Goal: Information Seeking & Learning: Learn about a topic

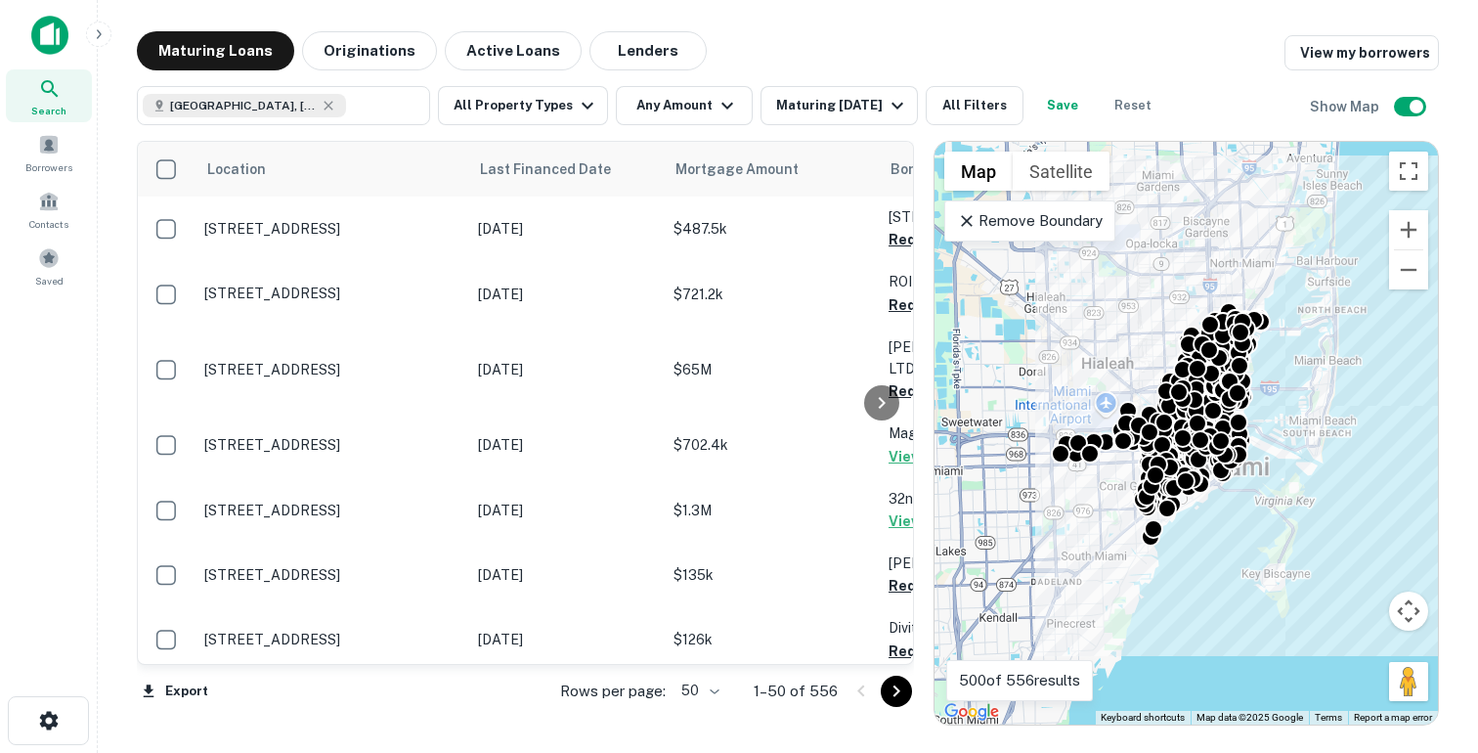
click at [961, 223] on icon at bounding box center [967, 221] width 20 height 20
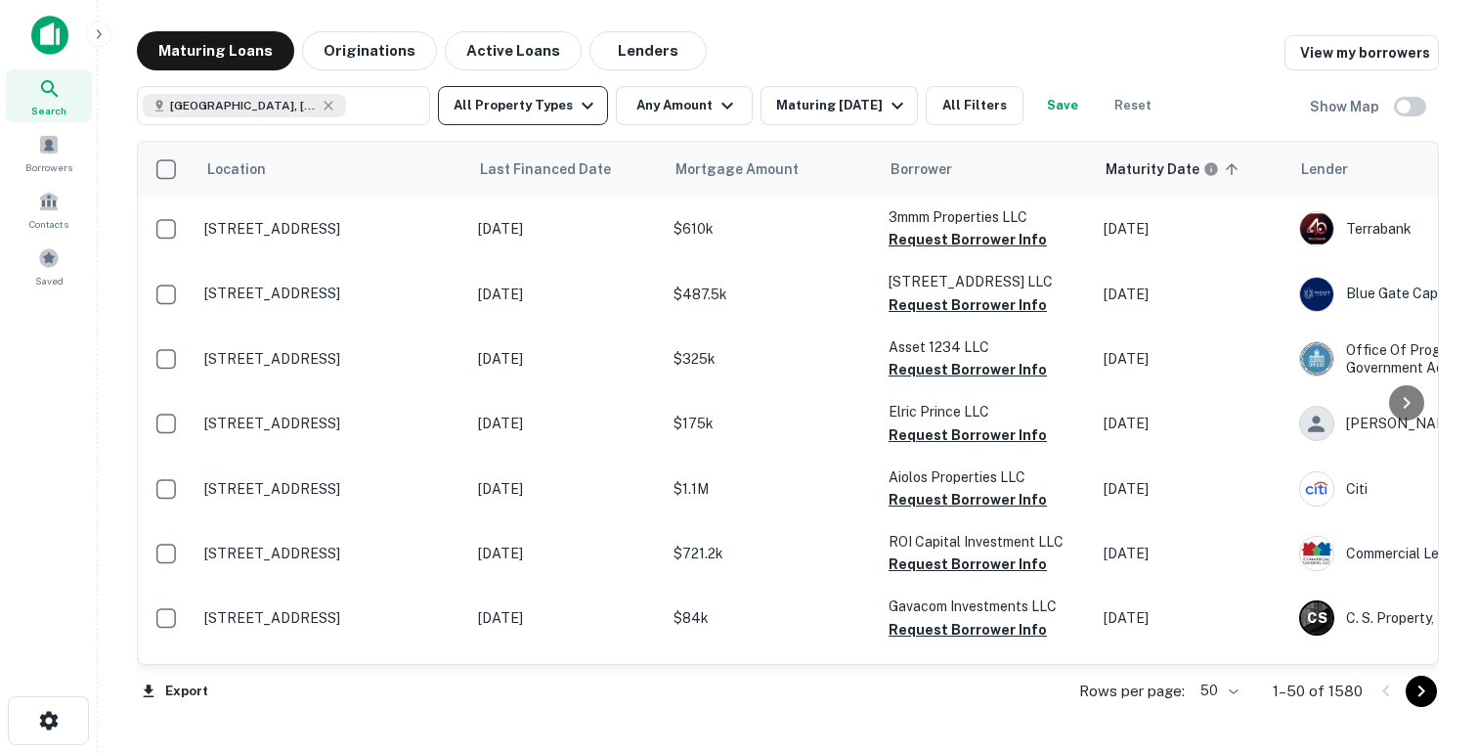
click at [549, 109] on button "All Property Types" at bounding box center [523, 105] width 170 height 39
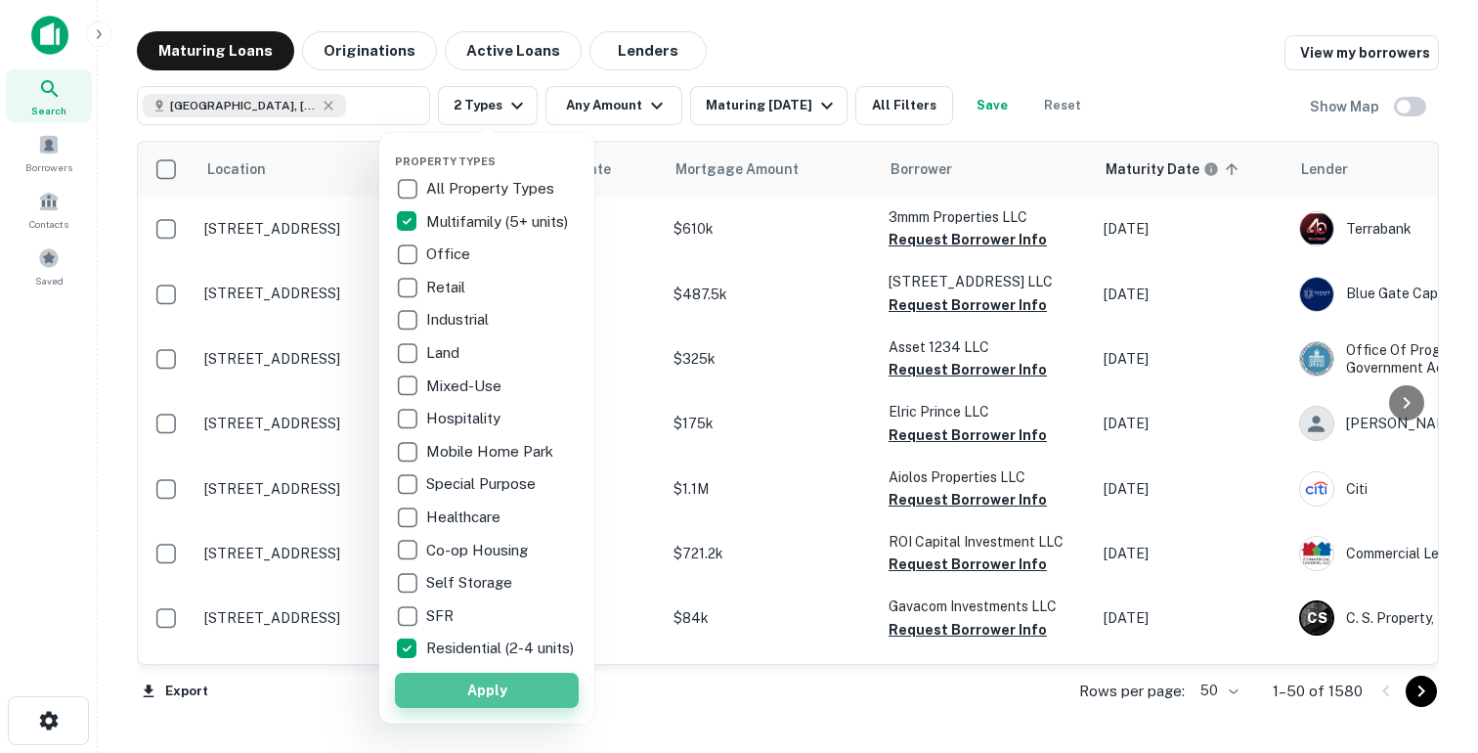
click at [436, 705] on button "Apply" at bounding box center [487, 690] width 184 height 35
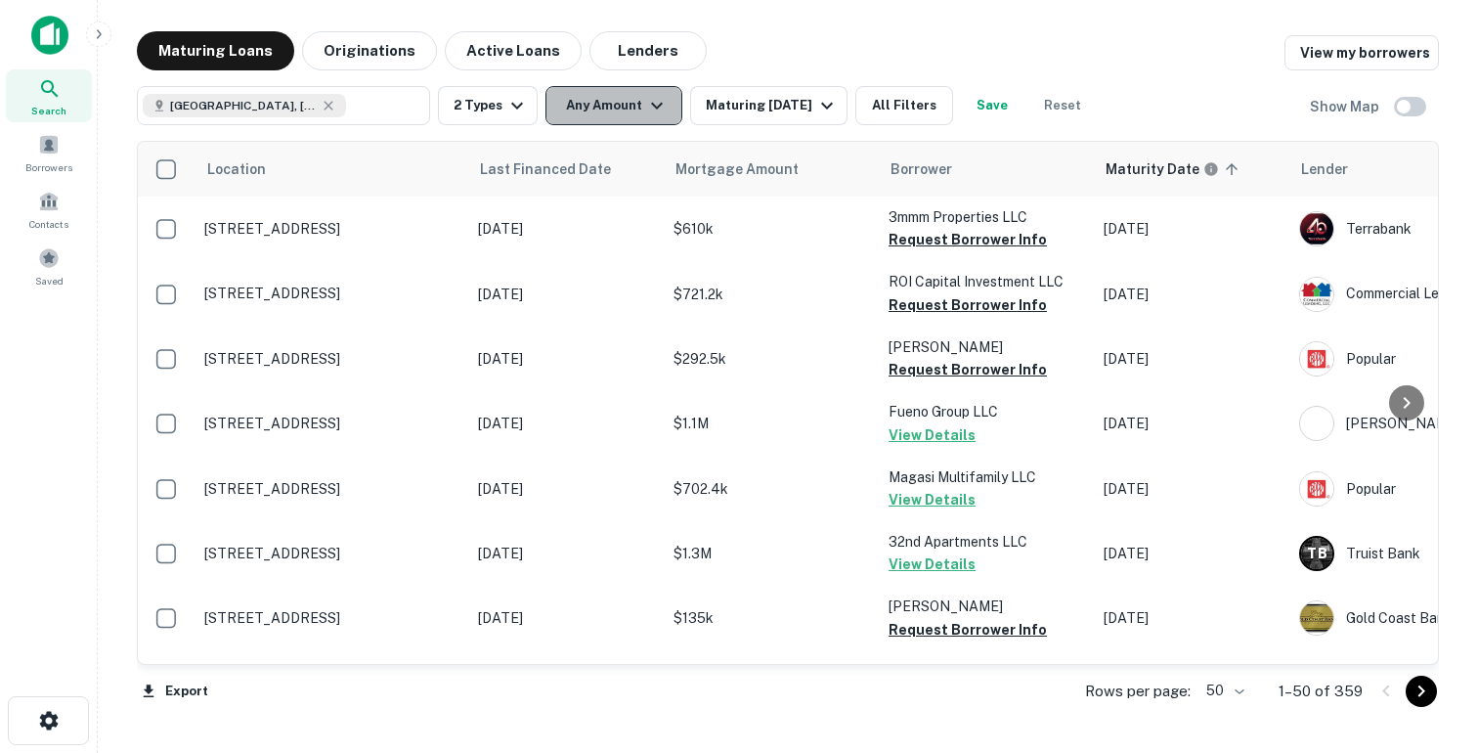
click at [589, 123] on button "Any Amount" at bounding box center [614, 105] width 137 height 39
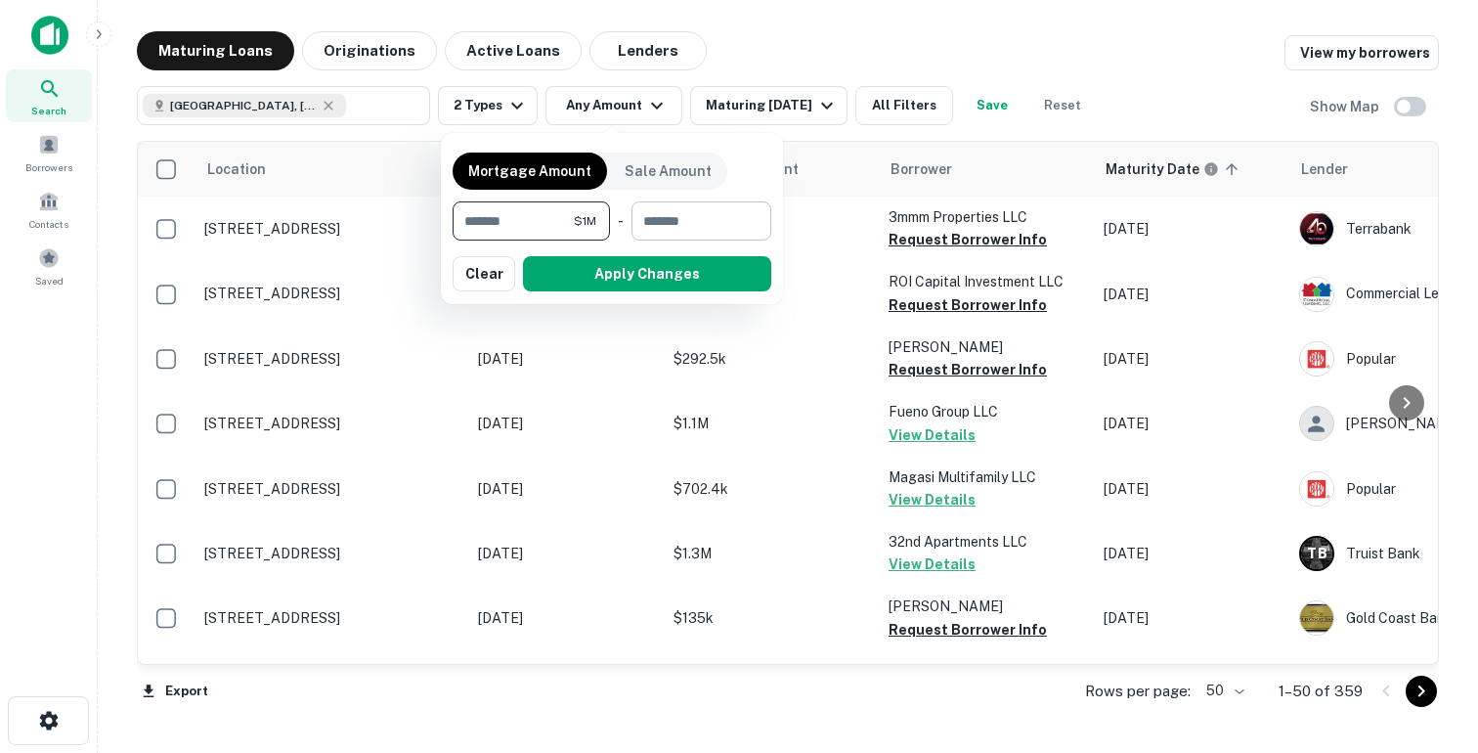
type input "*******"
click at [684, 237] on input "number" at bounding box center [695, 220] width 126 height 39
type input "********"
drag, startPoint x: 656, startPoint y: 271, endPoint x: 1203, endPoint y: 117, distance: 568.6
click at [656, 272] on button "Apply Changes" at bounding box center [647, 273] width 248 height 35
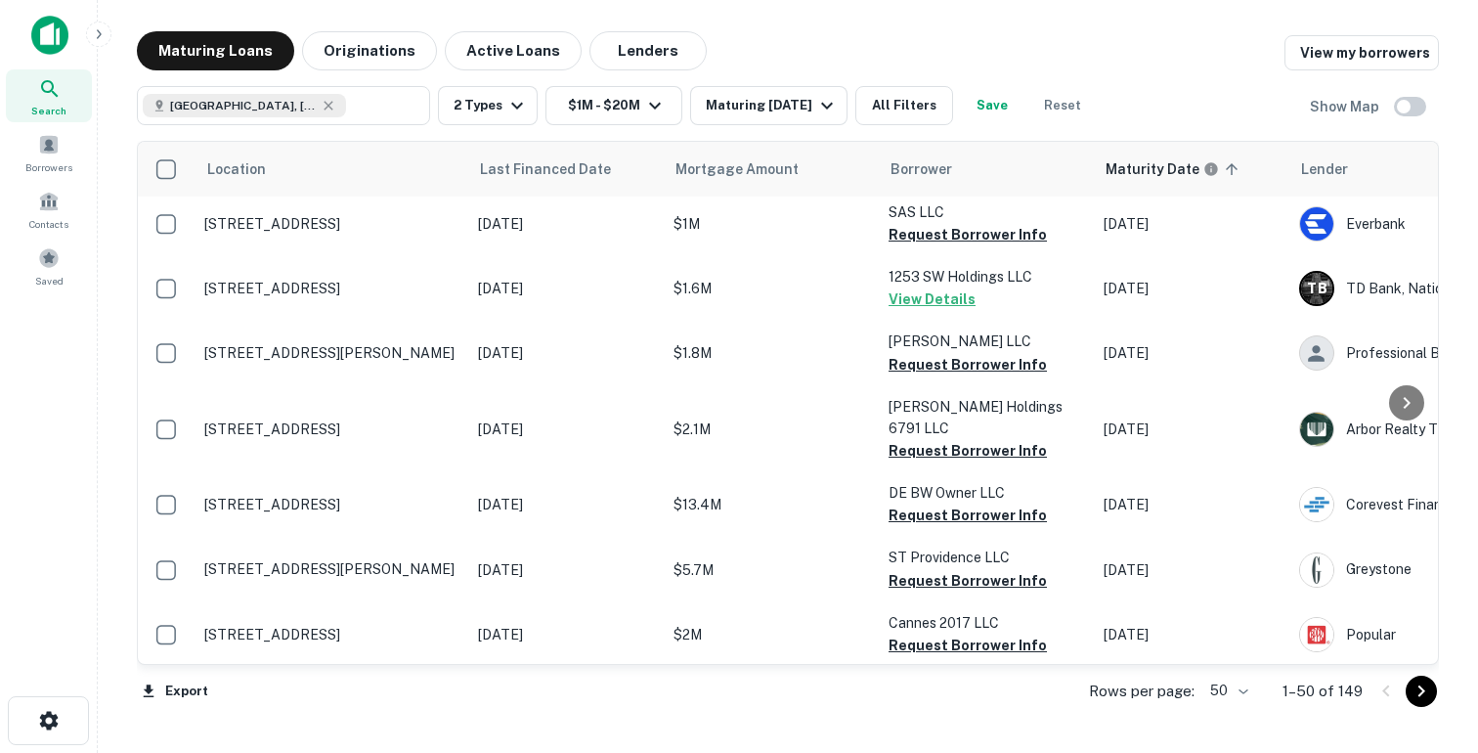
scroll to position [444, 0]
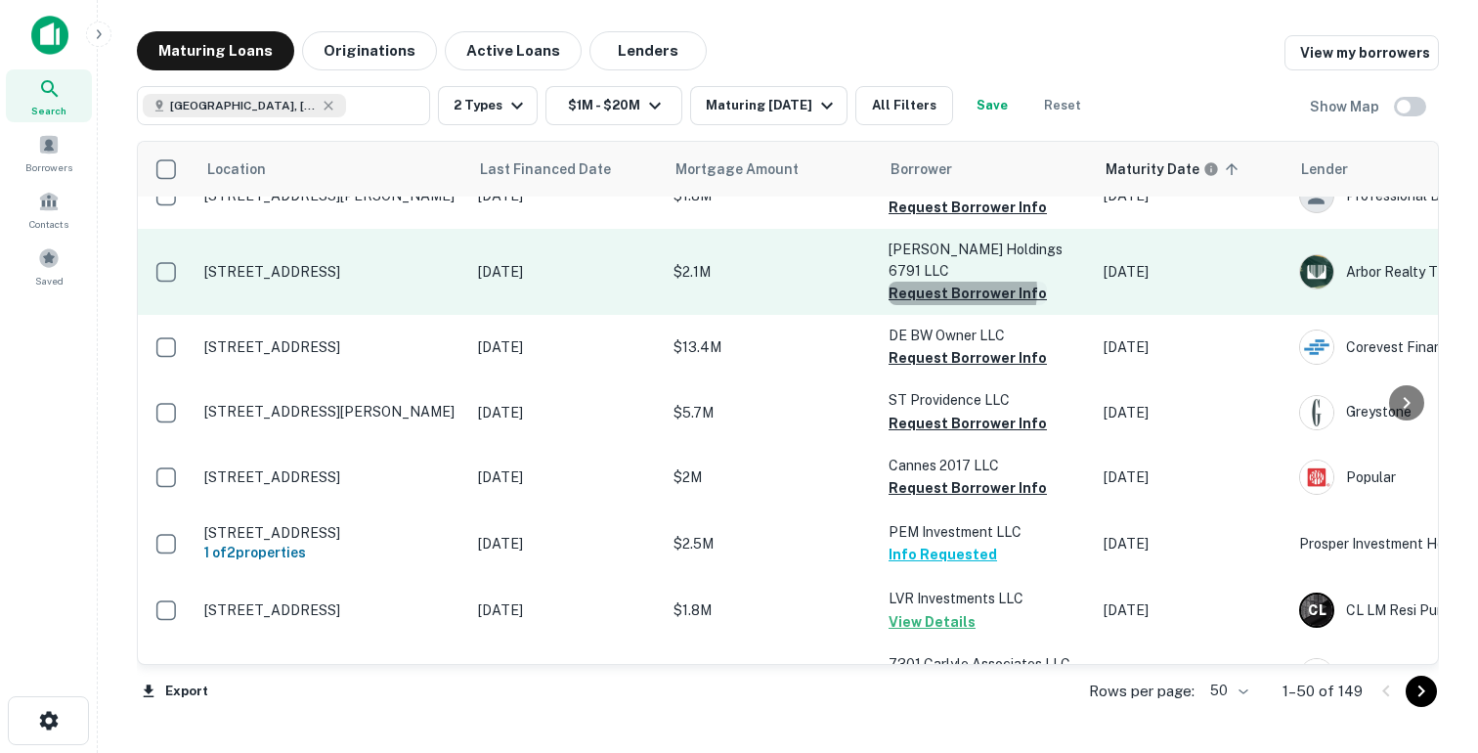
click at [945, 282] on button "Request Borrower Info" at bounding box center [968, 293] width 158 height 23
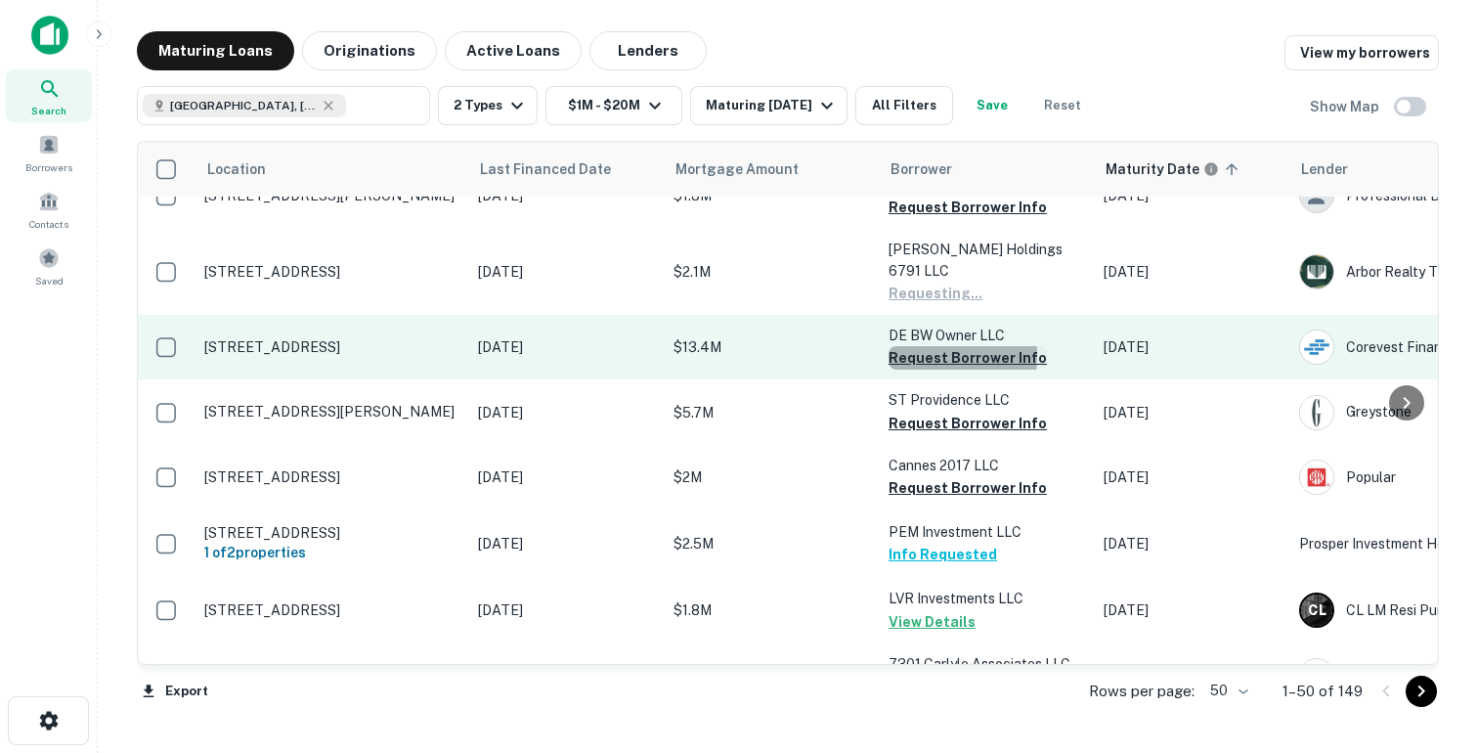
click at [921, 346] on button "Request Borrower Info" at bounding box center [968, 357] width 158 height 23
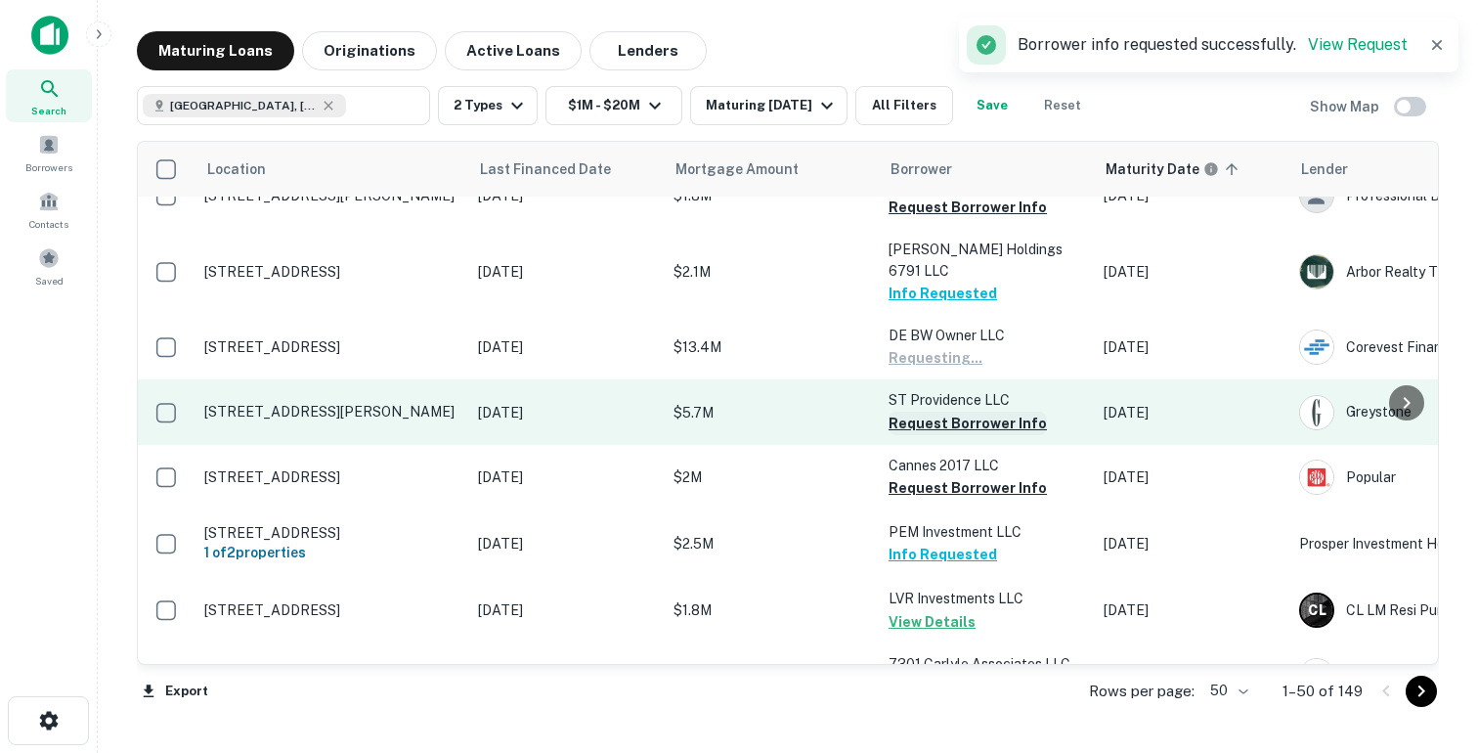
click at [920, 412] on button "Request Borrower Info" at bounding box center [968, 423] width 158 height 23
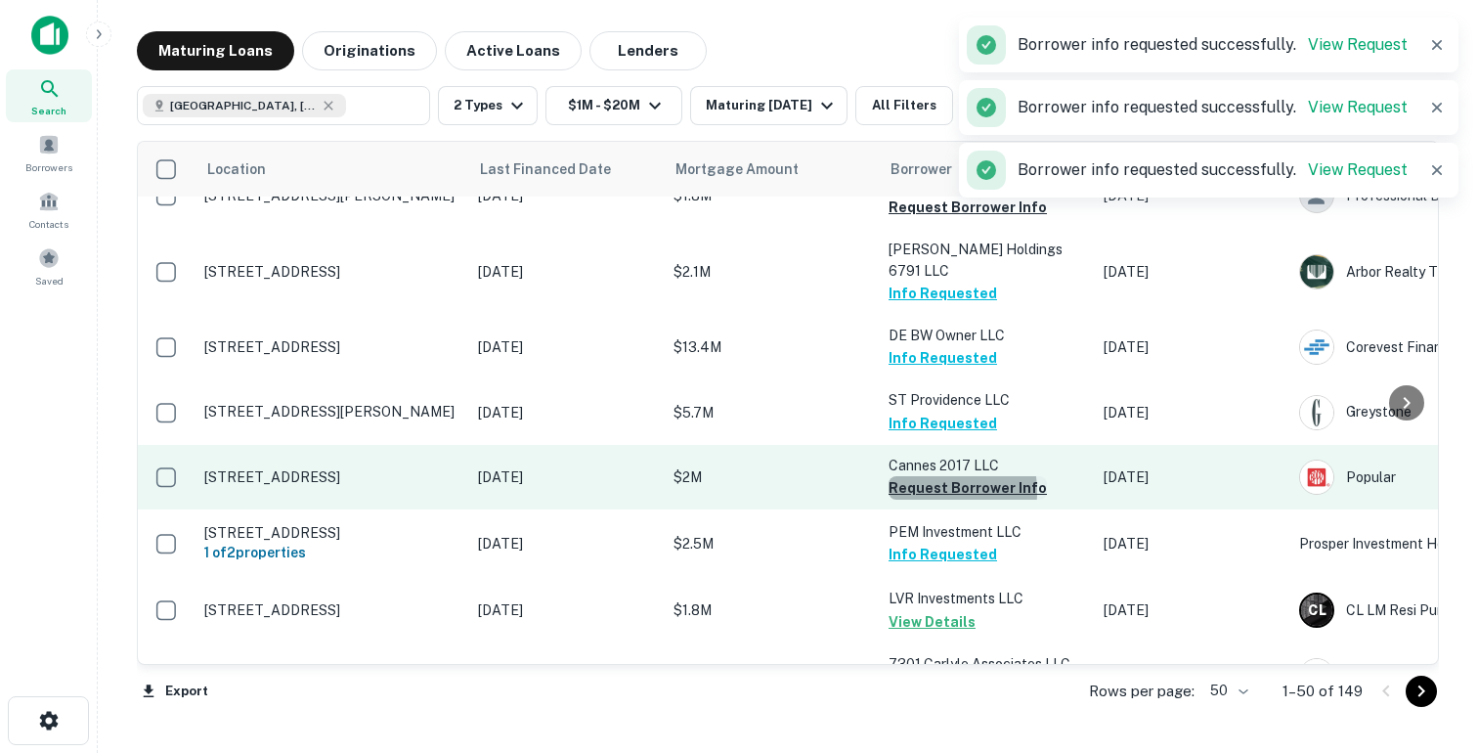
click at [917, 476] on button "Request Borrower Info" at bounding box center [968, 487] width 158 height 23
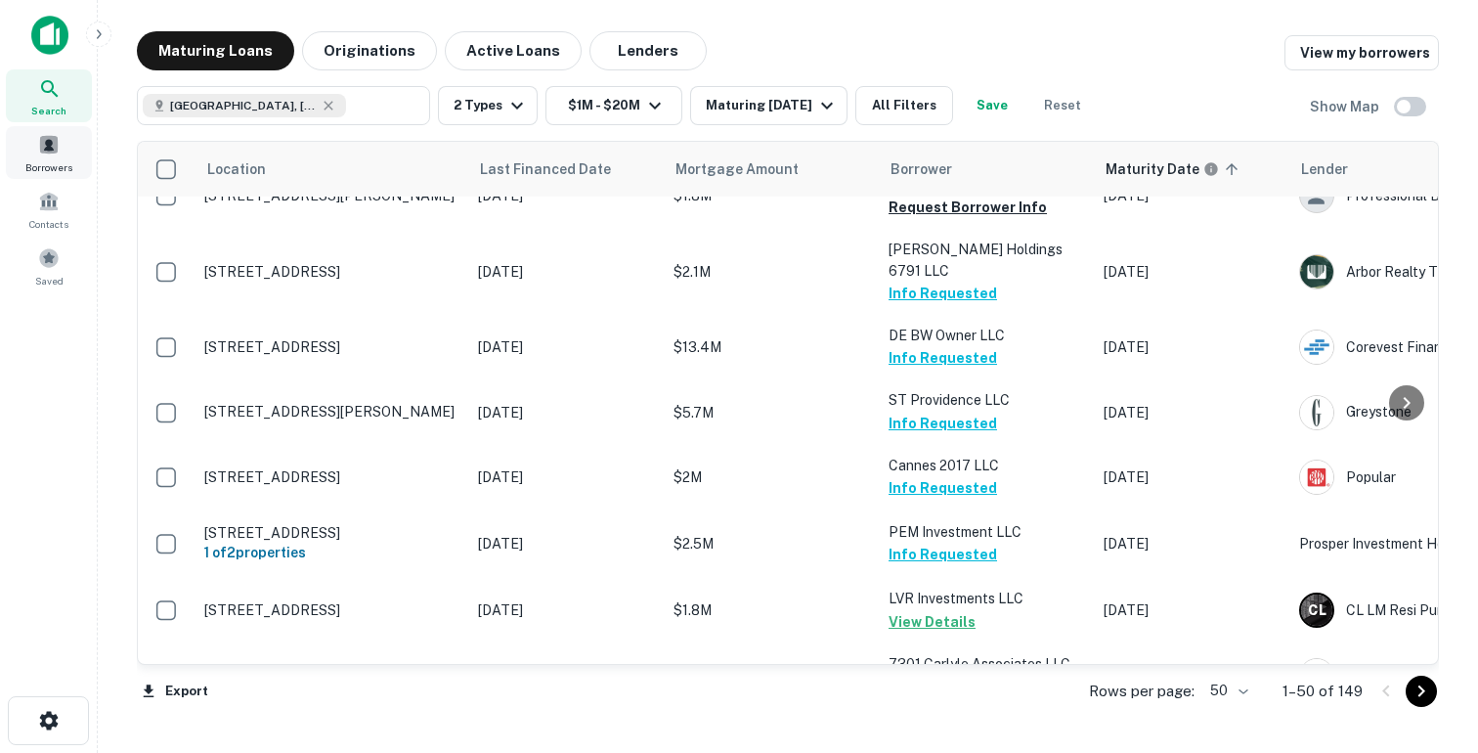
click at [38, 142] on span at bounding box center [49, 145] width 22 height 22
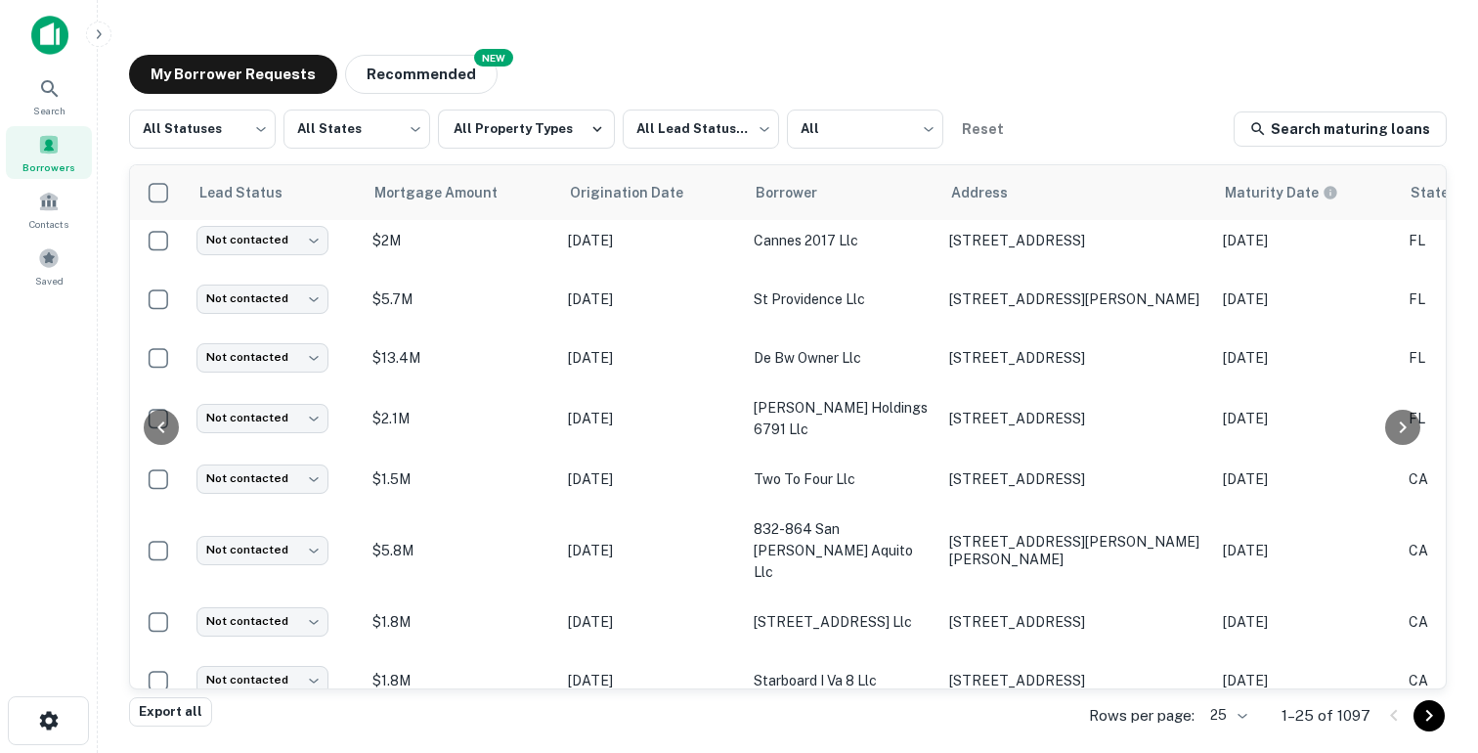
scroll to position [9, 784]
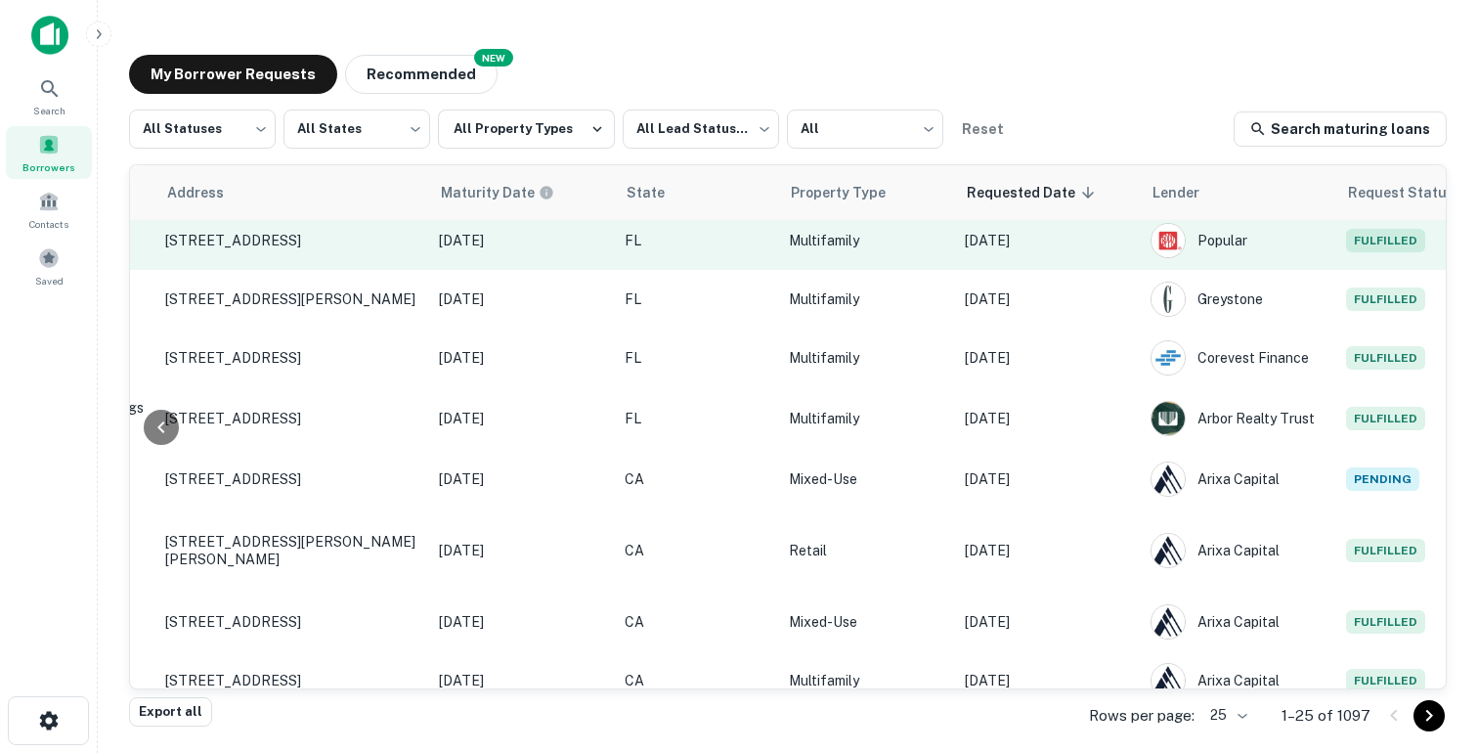
click at [838, 246] on p "Multifamily" at bounding box center [867, 241] width 156 height 22
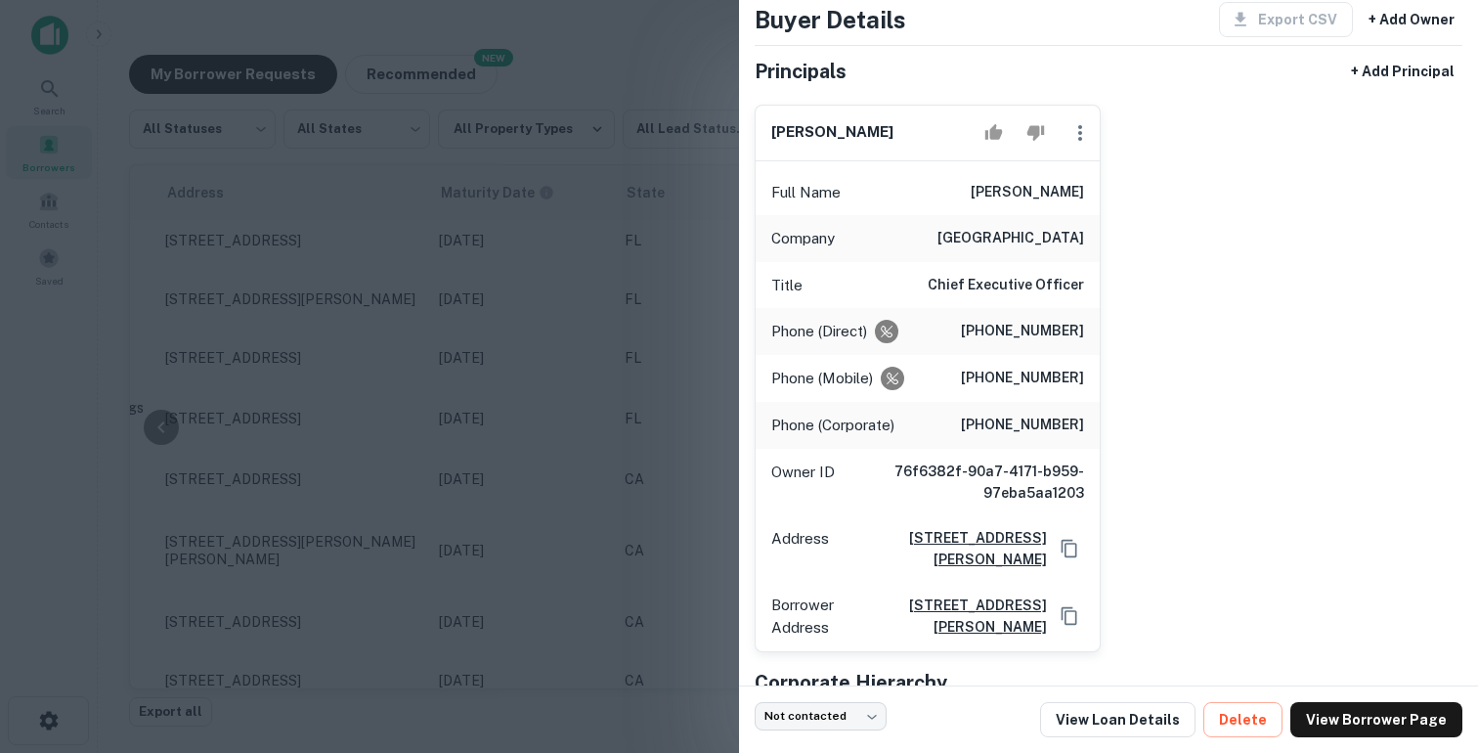
scroll to position [108, 0]
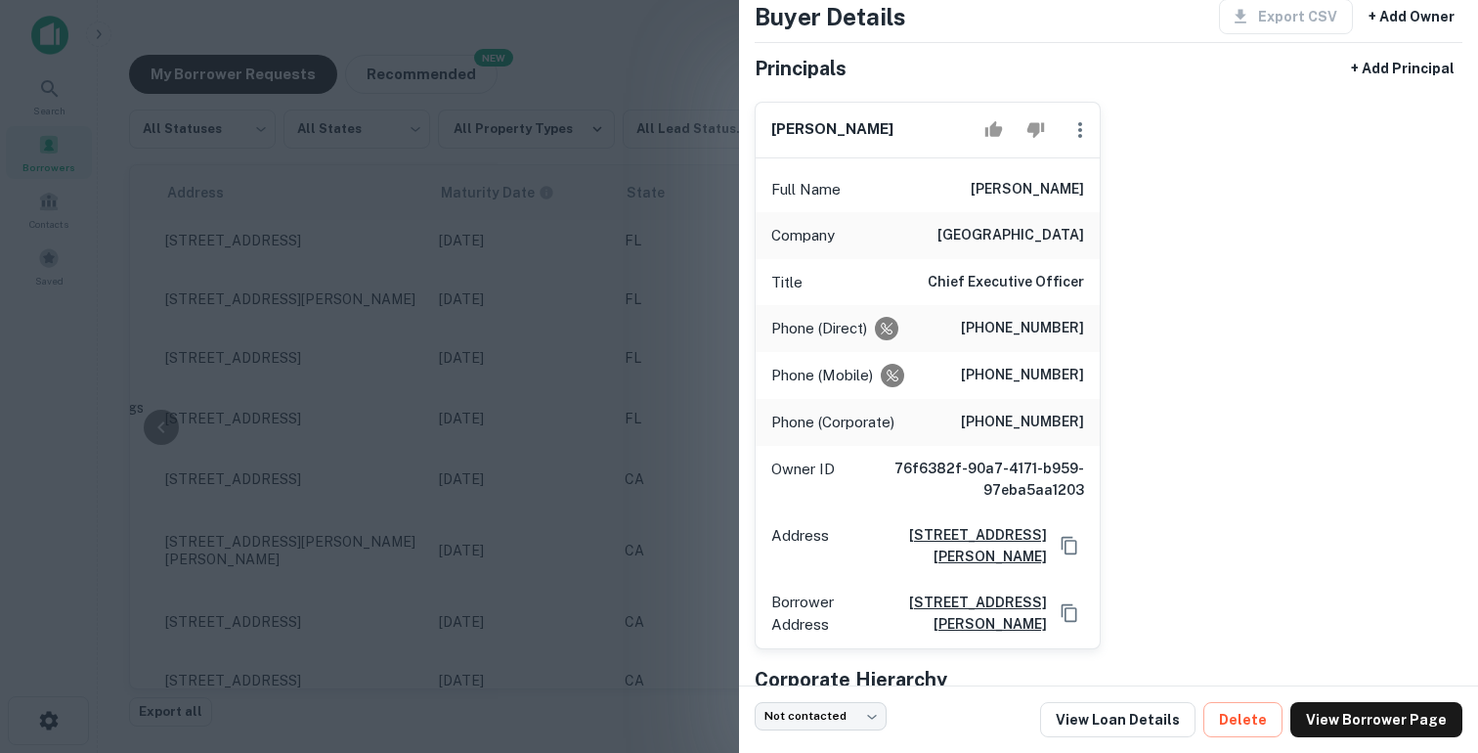
click at [591, 320] on div at bounding box center [739, 376] width 1478 height 753
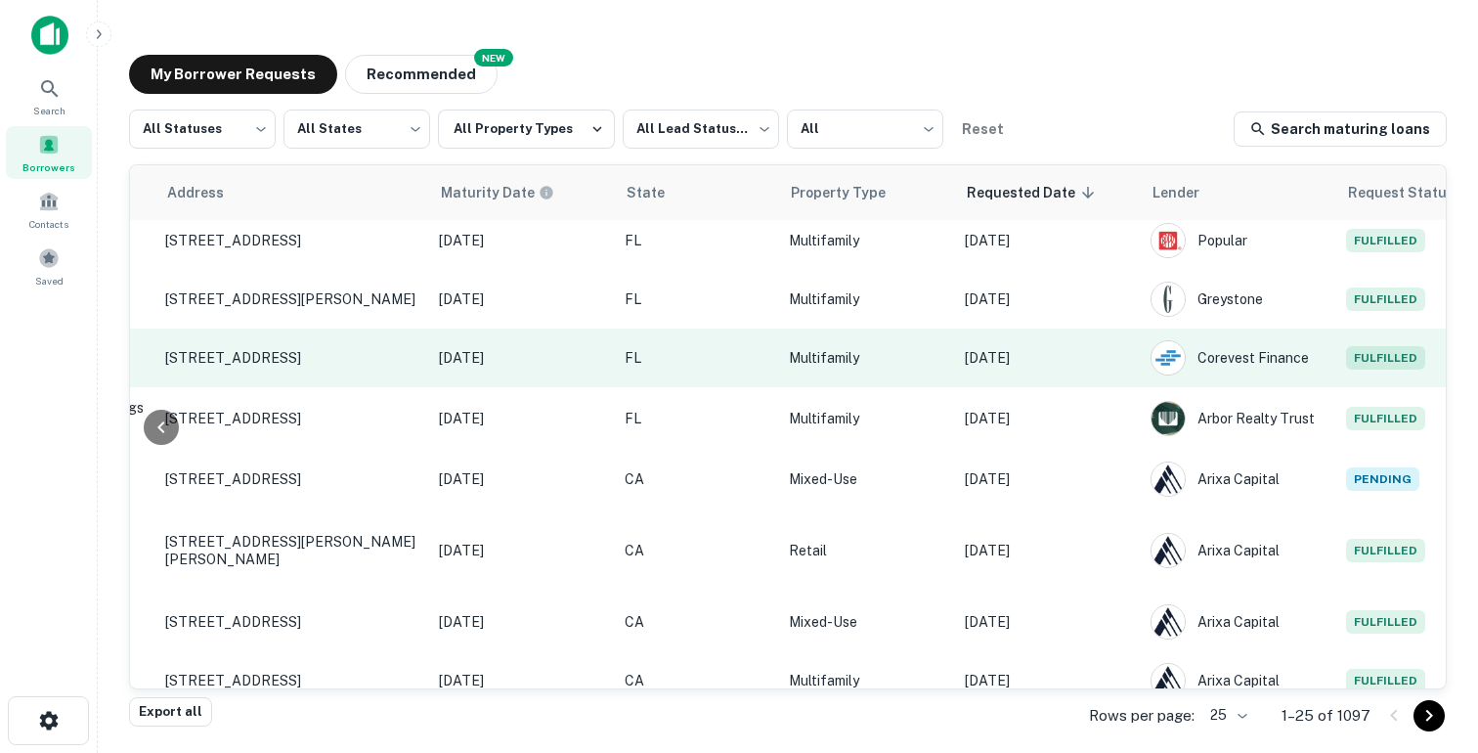
click at [1018, 346] on td "Sep 03, 2025" at bounding box center [1048, 357] width 186 height 59
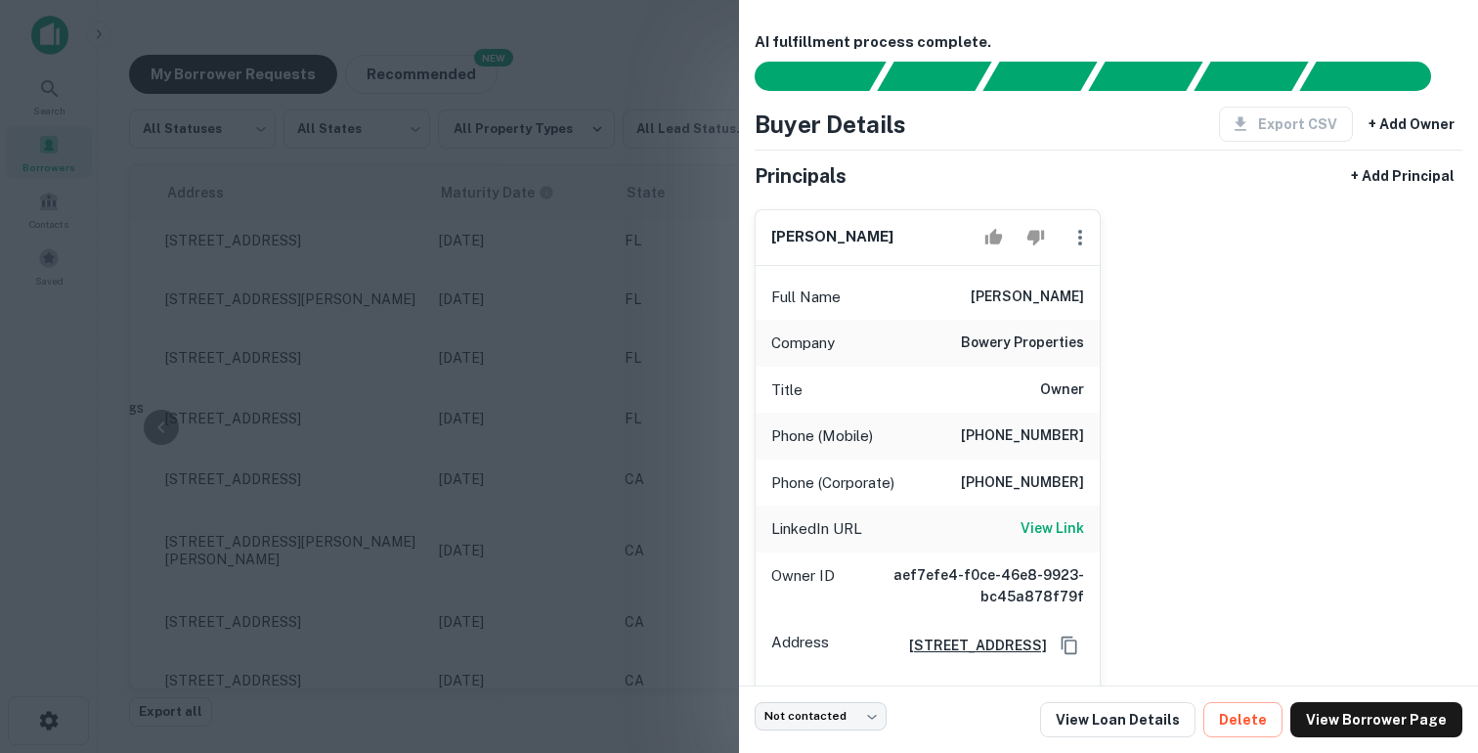
click at [624, 421] on div at bounding box center [739, 376] width 1478 height 753
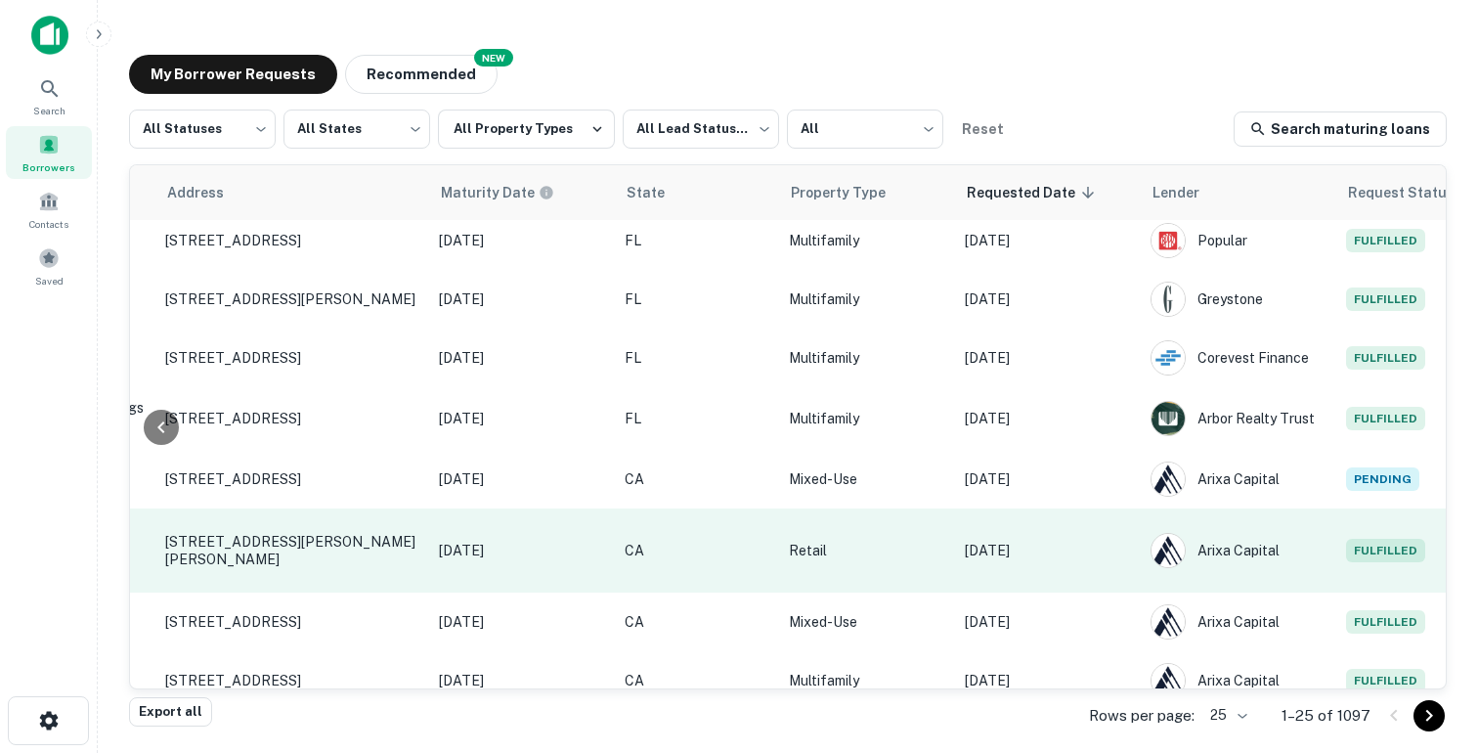
click at [1032, 523] on td "Sep 02, 2025" at bounding box center [1048, 550] width 186 height 84
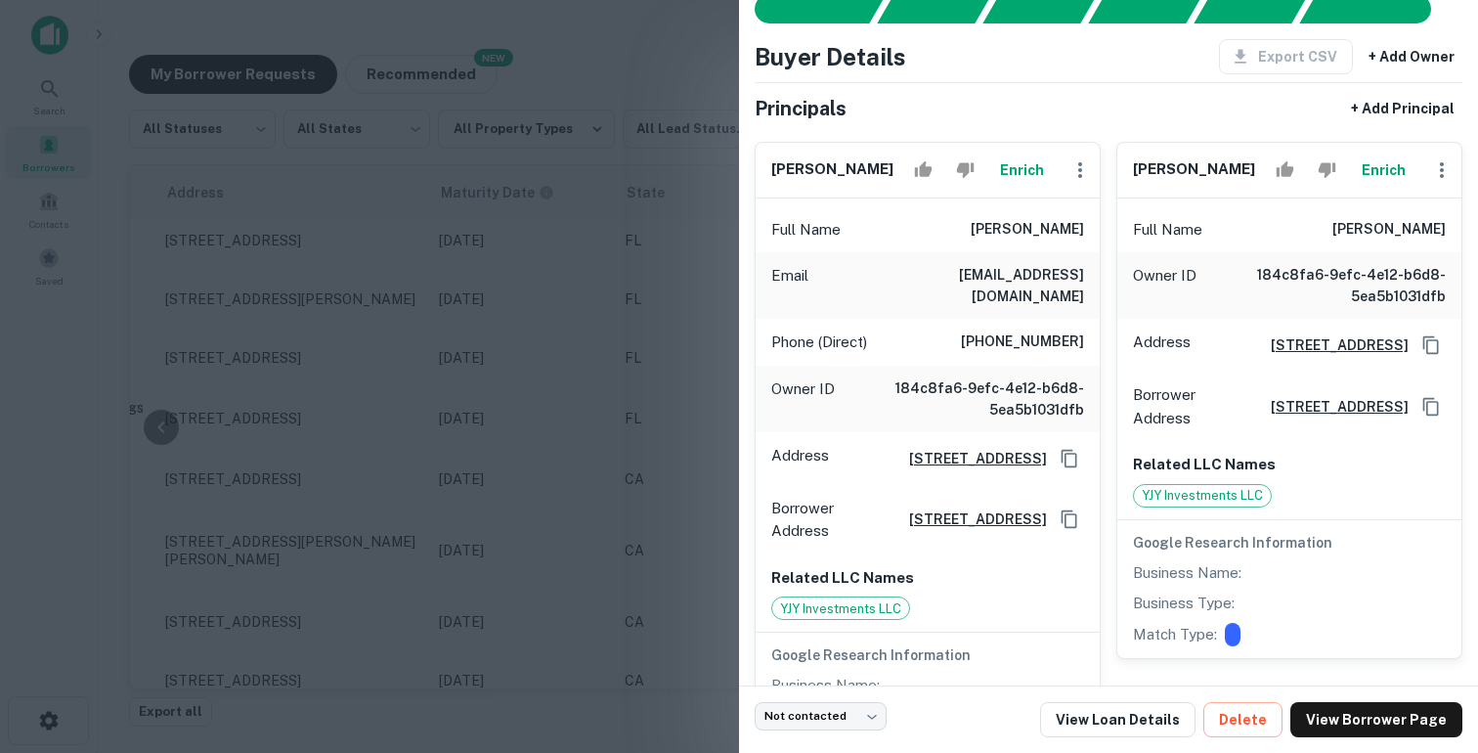
scroll to position [74, 0]
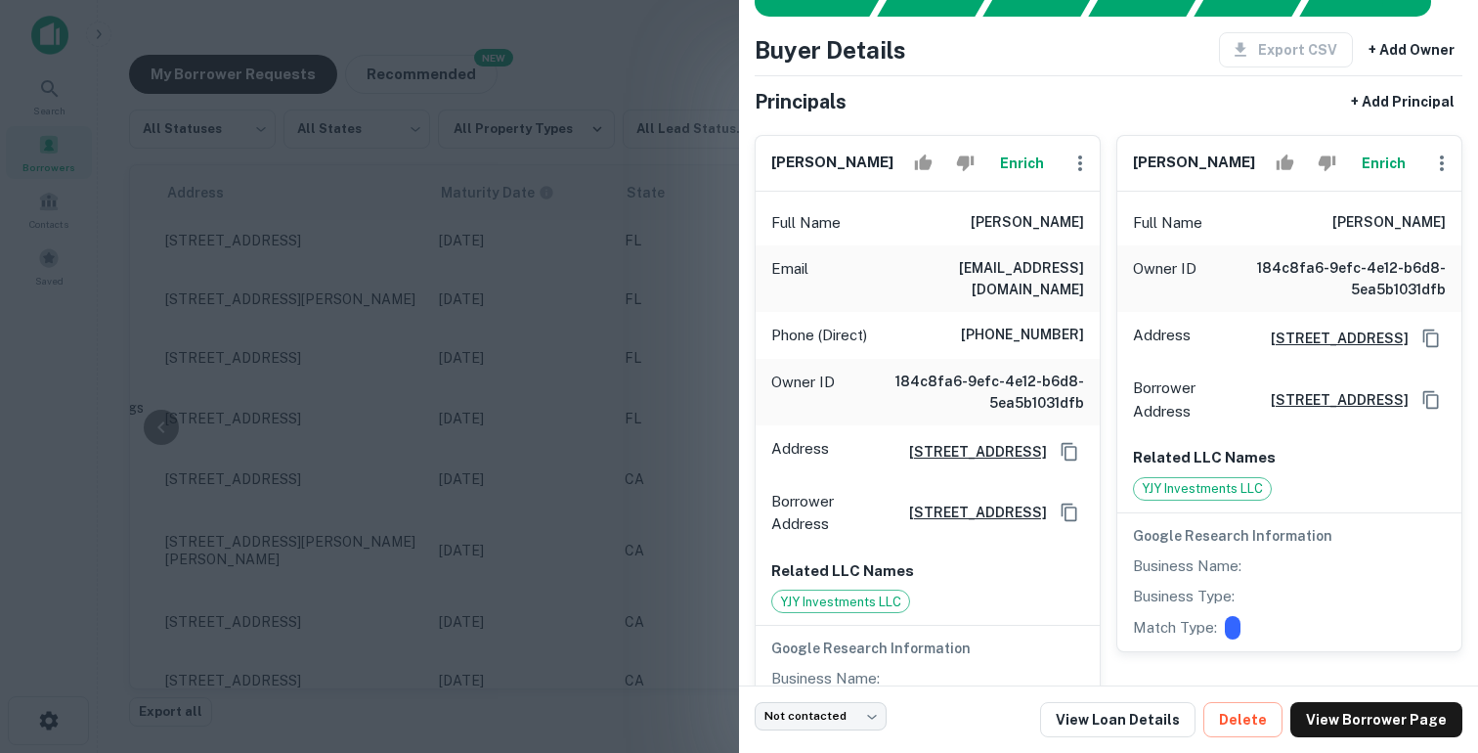
click at [605, 286] on div at bounding box center [739, 376] width 1478 height 753
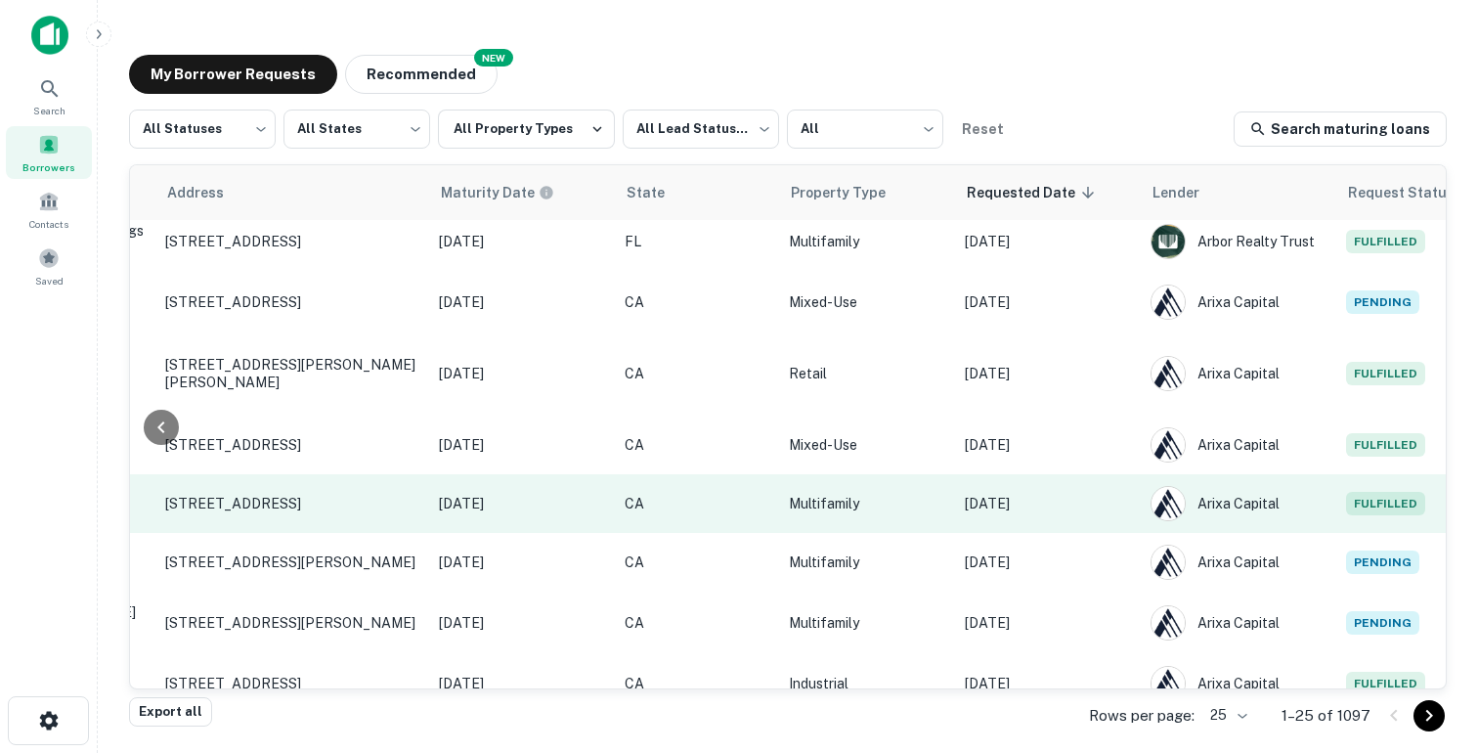
scroll to position [207, 784]
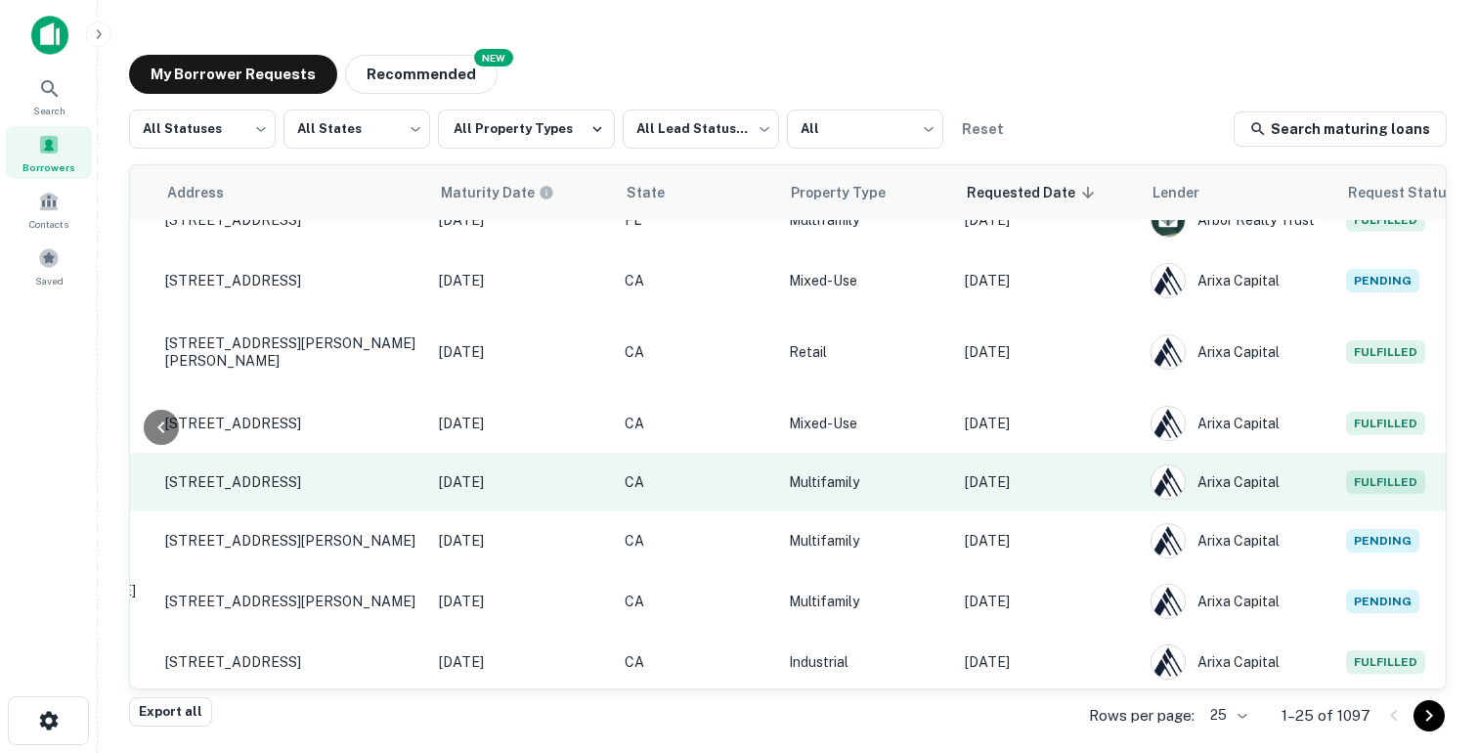
click at [1033, 471] on p "Sep 02, 2025" at bounding box center [1048, 482] width 166 height 22
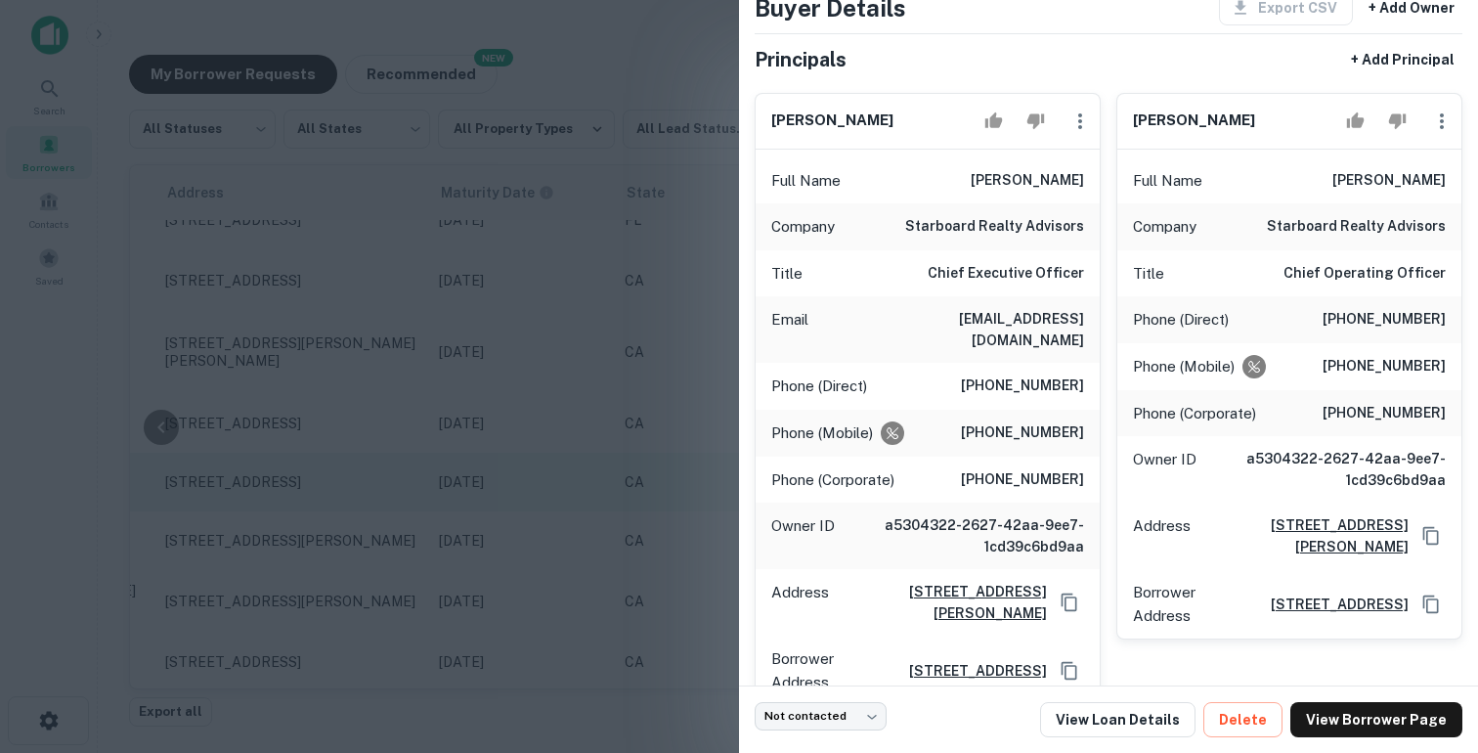
scroll to position [122, 0]
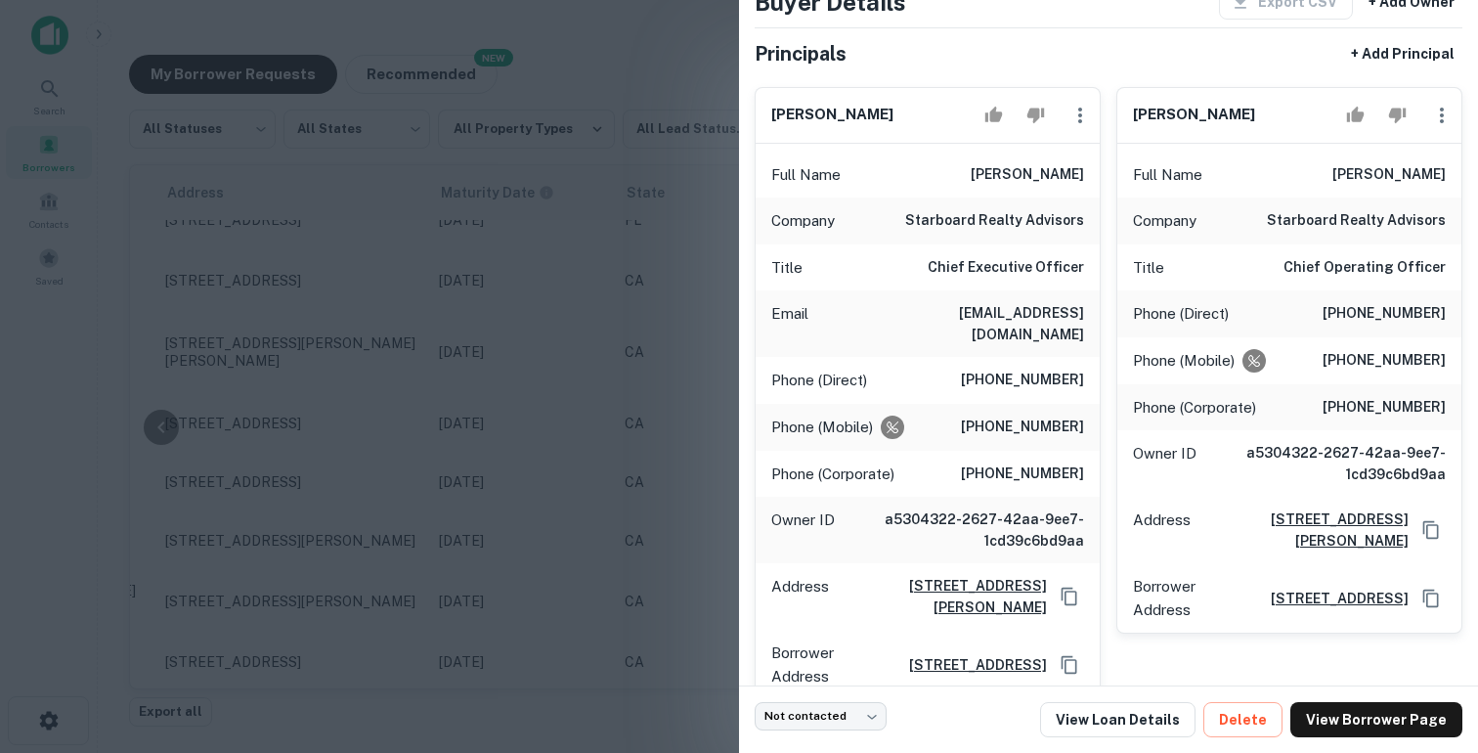
click at [591, 299] on div at bounding box center [739, 376] width 1478 height 753
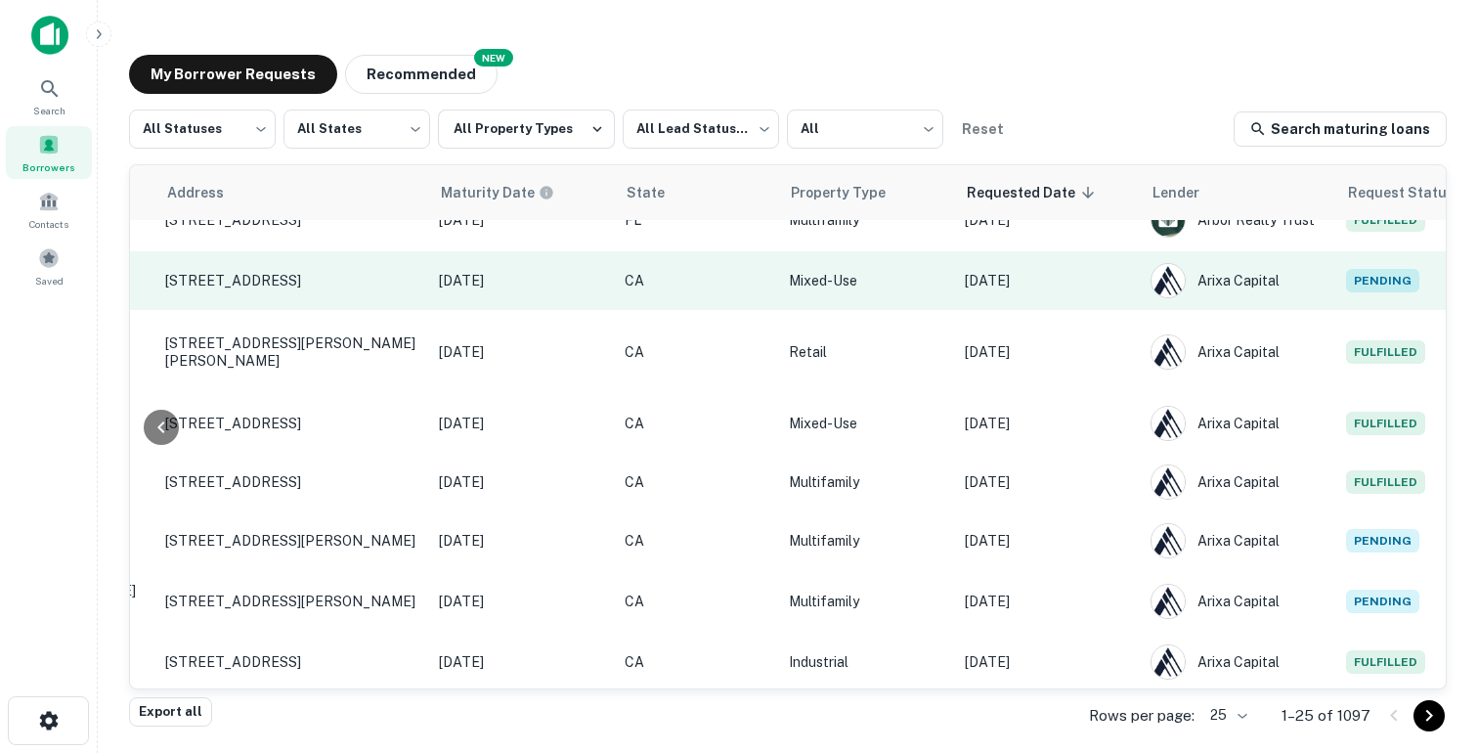
scroll to position [0, 784]
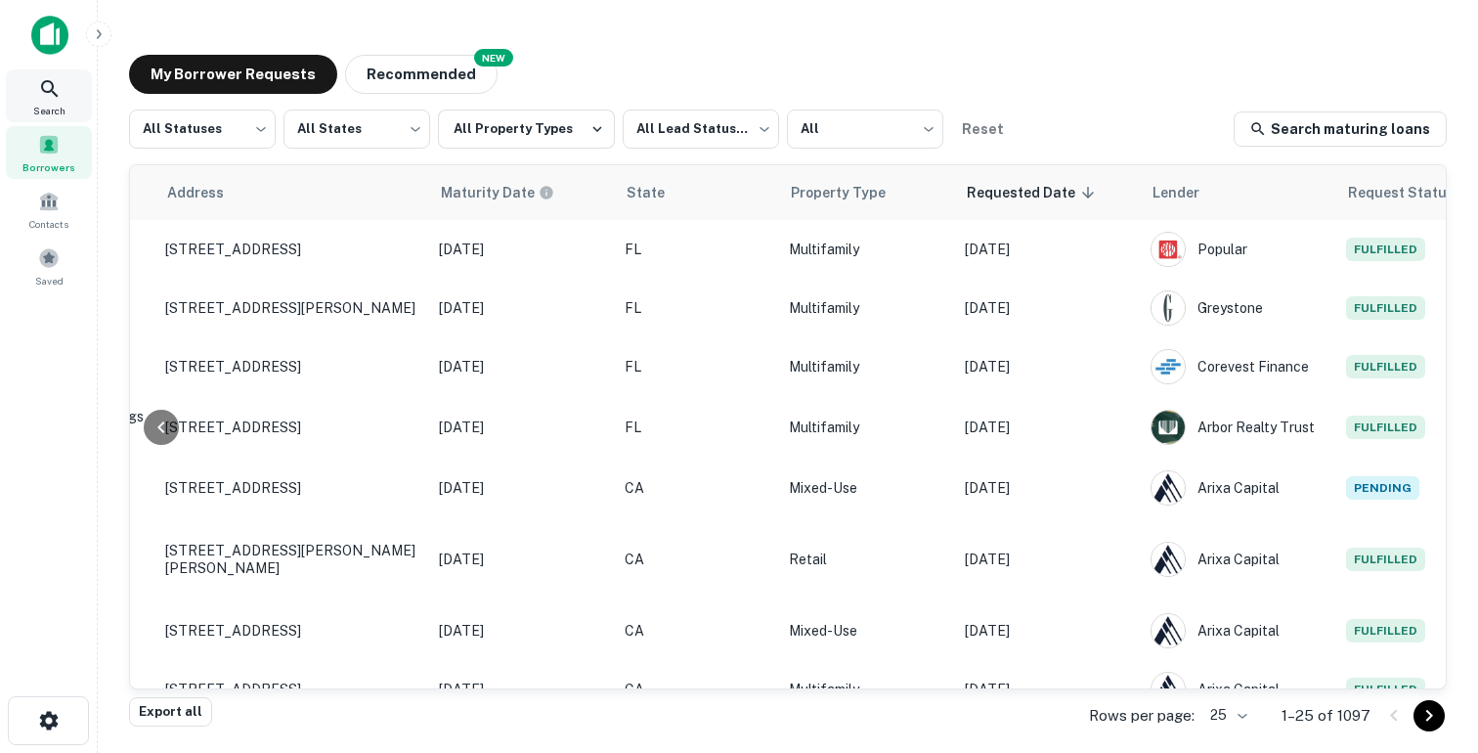
click at [61, 92] on icon at bounding box center [49, 88] width 23 height 23
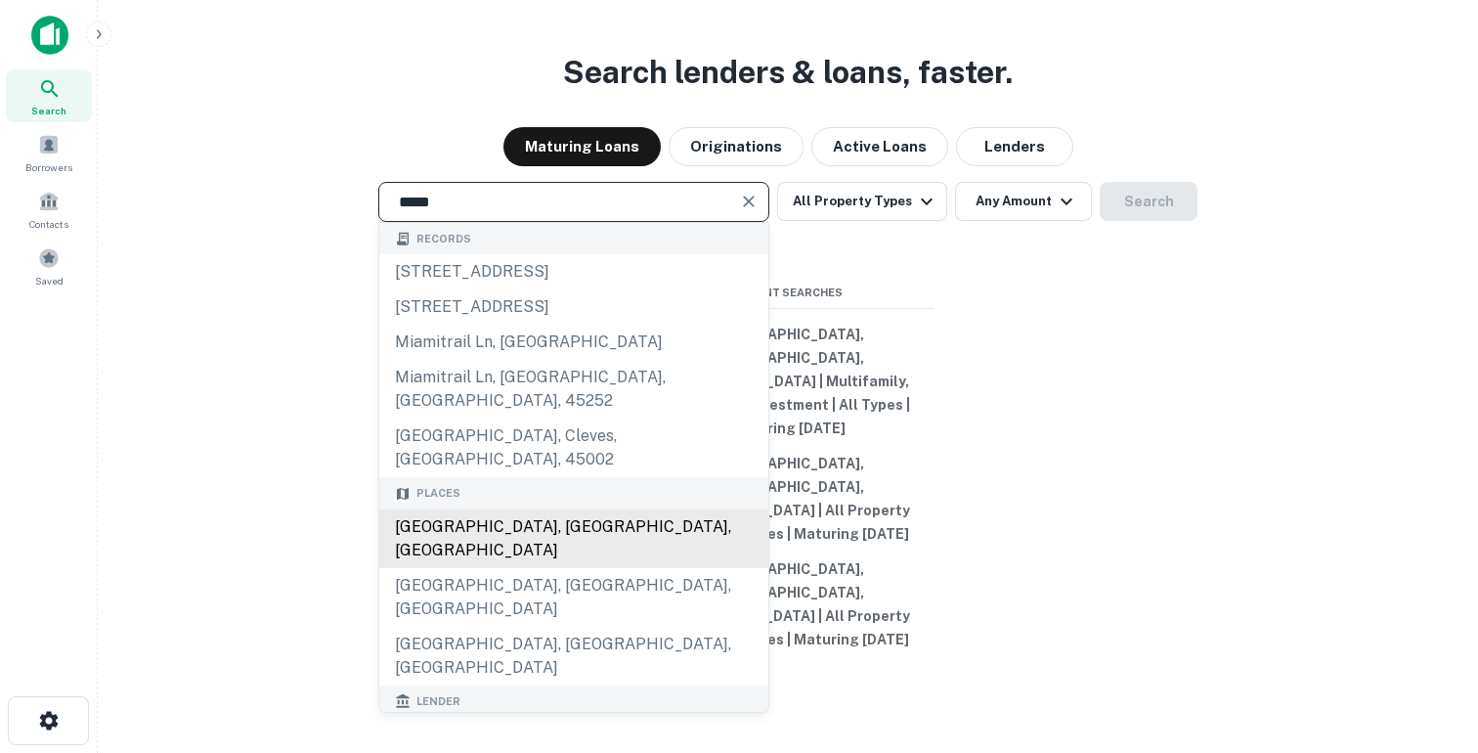
click at [451, 563] on div "[GEOGRAPHIC_DATA], [GEOGRAPHIC_DATA], [GEOGRAPHIC_DATA]" at bounding box center [573, 538] width 389 height 59
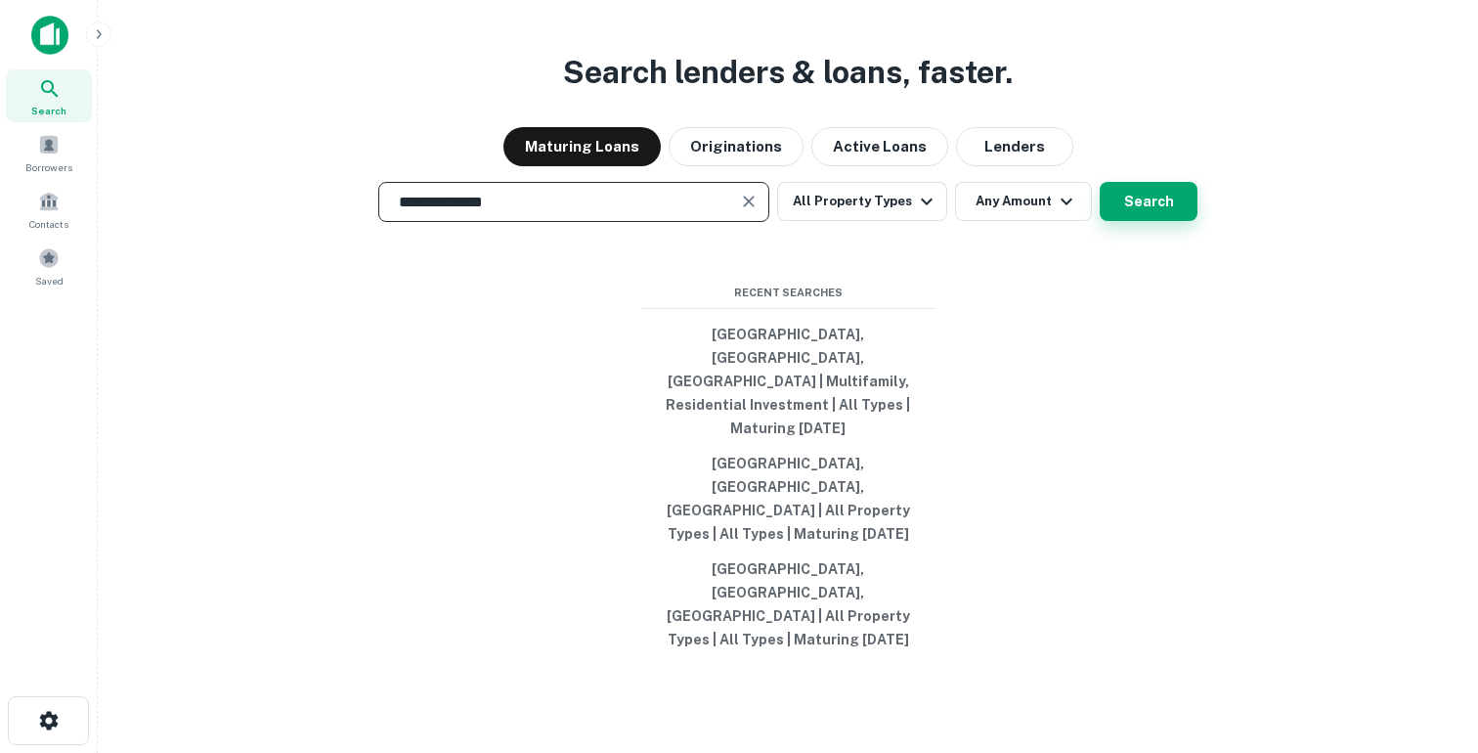
type input "**********"
click at [1129, 221] on button "Search" at bounding box center [1149, 201] width 98 height 39
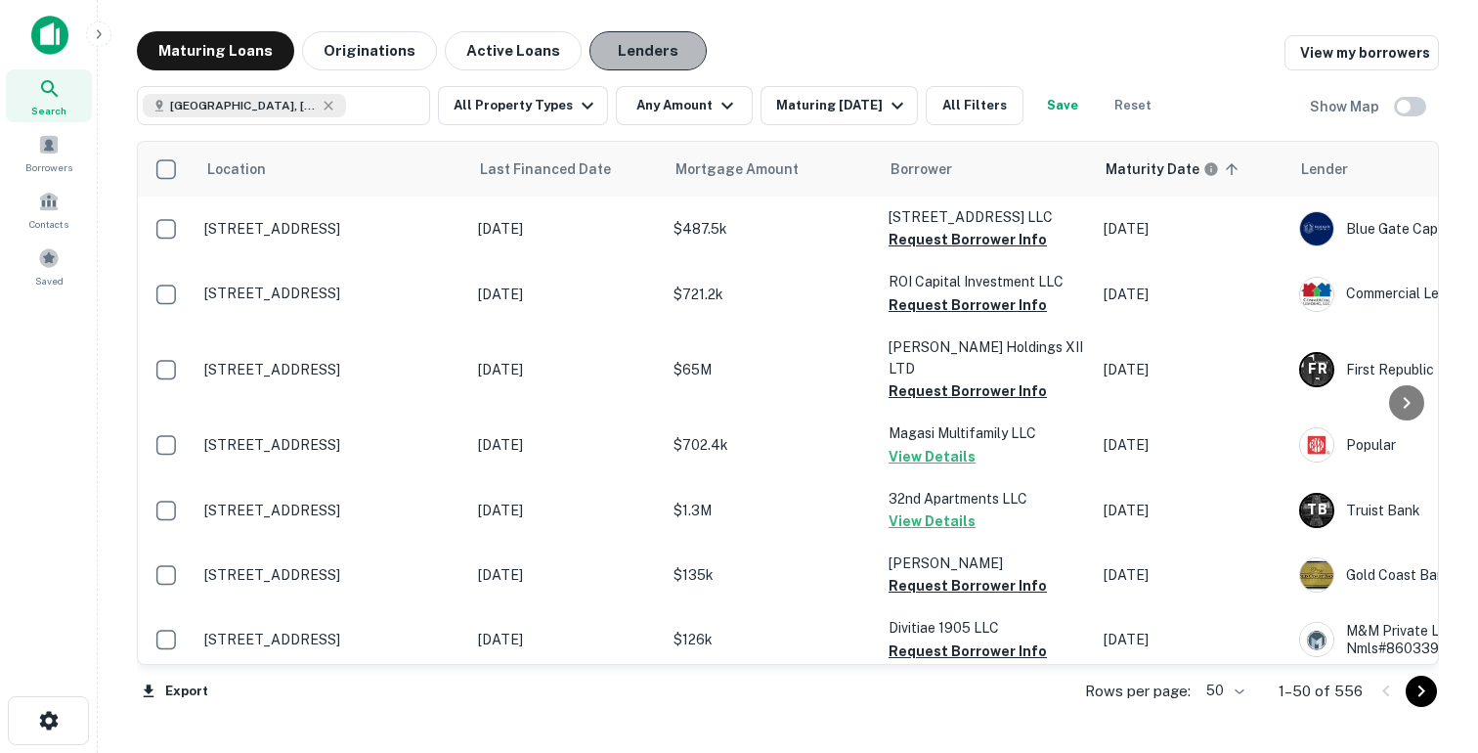
click at [630, 60] on button "Lenders" at bounding box center [648, 50] width 117 height 39
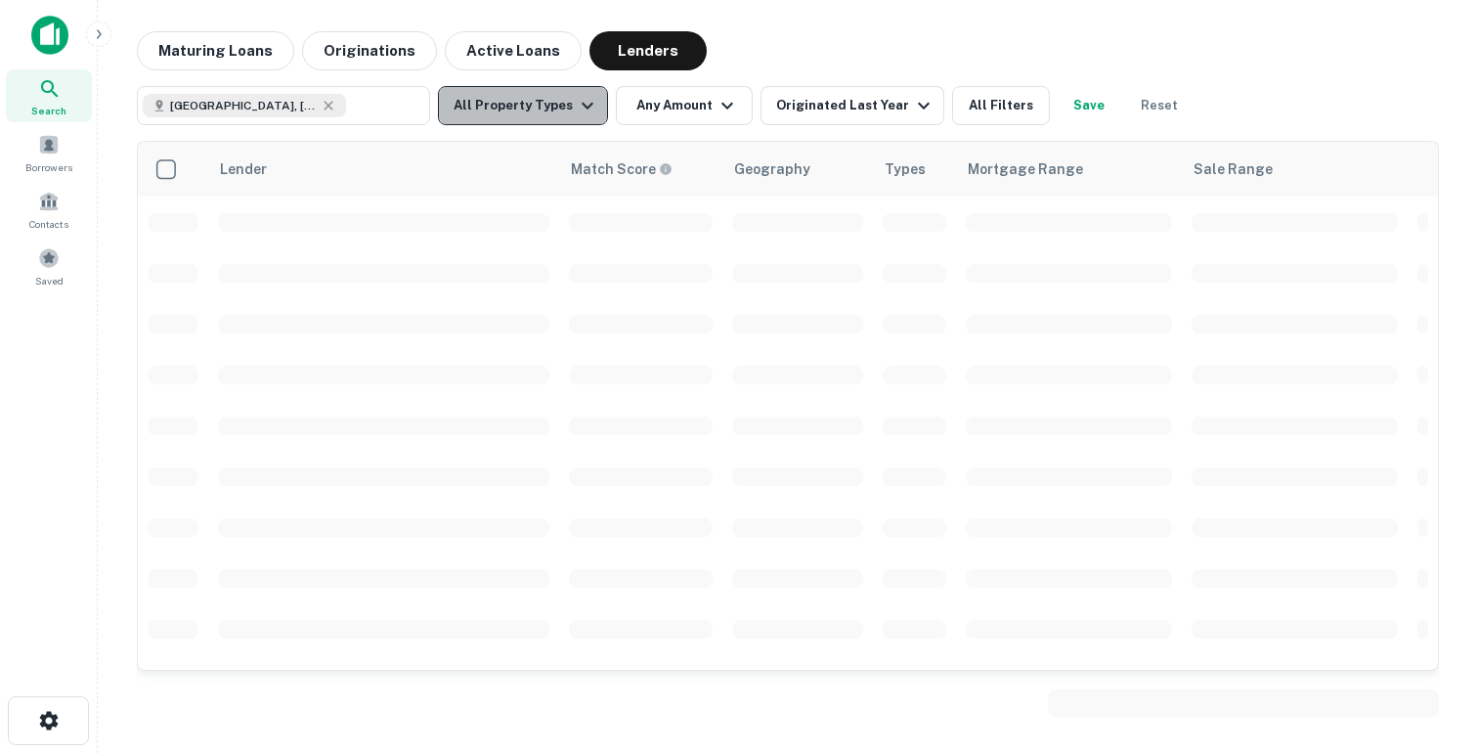
click at [540, 113] on button "All Property Types" at bounding box center [523, 105] width 170 height 39
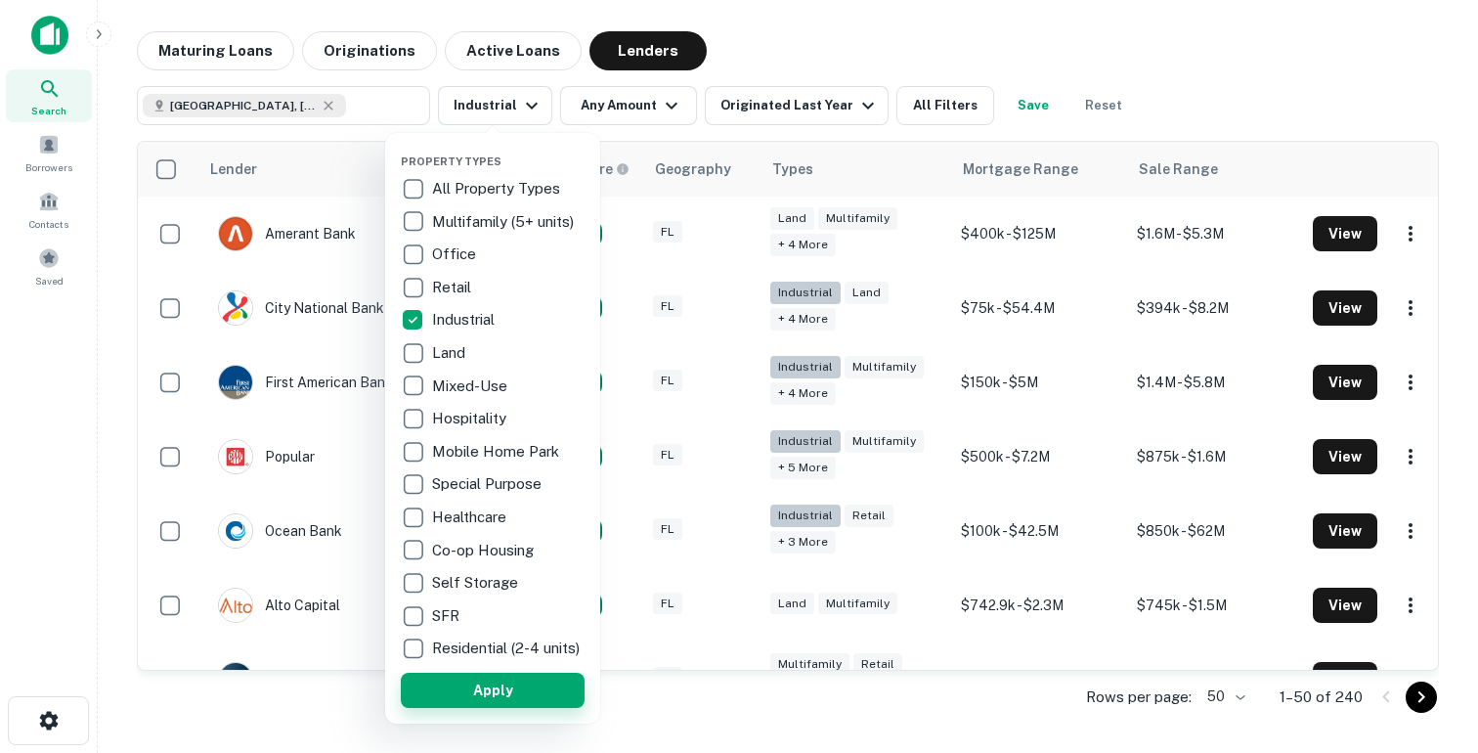
click at [445, 698] on button "Apply" at bounding box center [493, 690] width 184 height 35
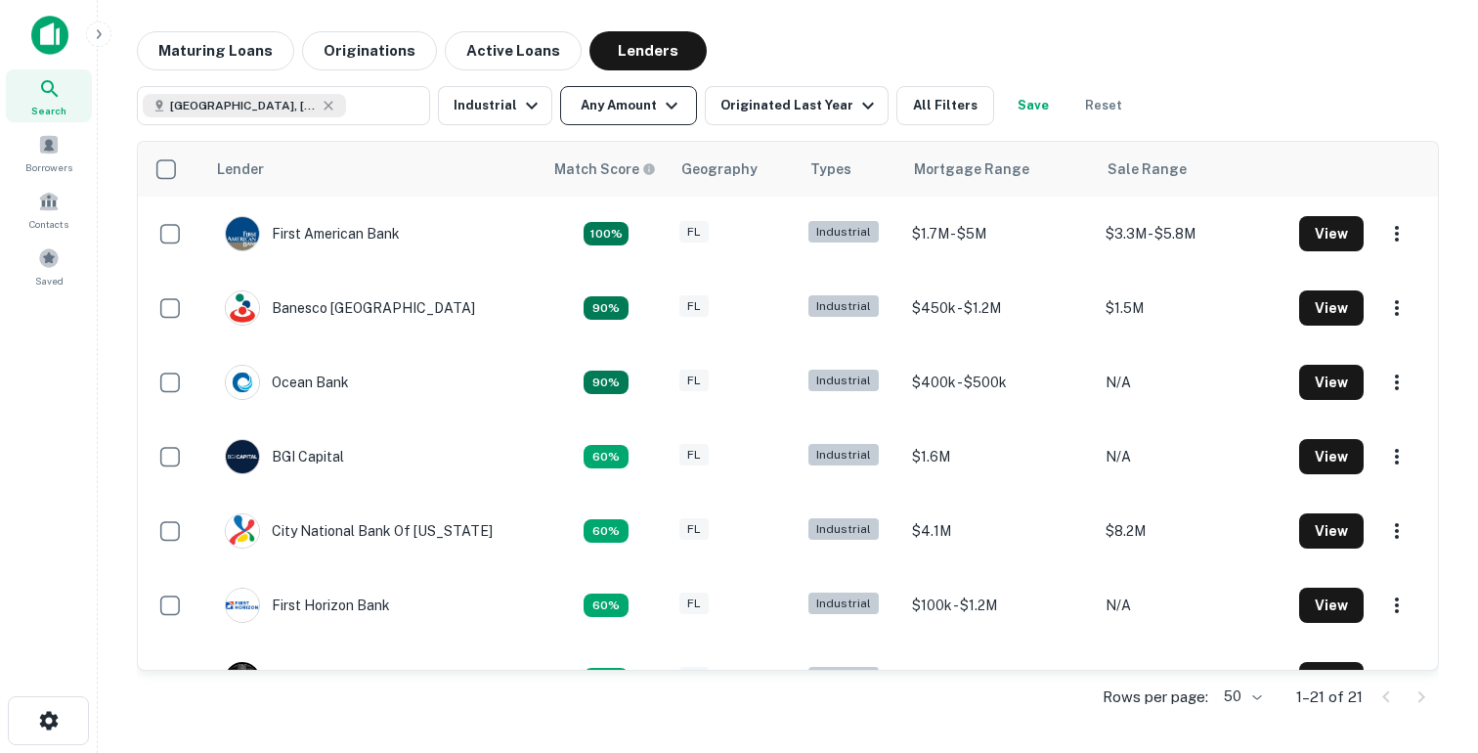
click at [605, 107] on button "Any Amount" at bounding box center [628, 105] width 137 height 39
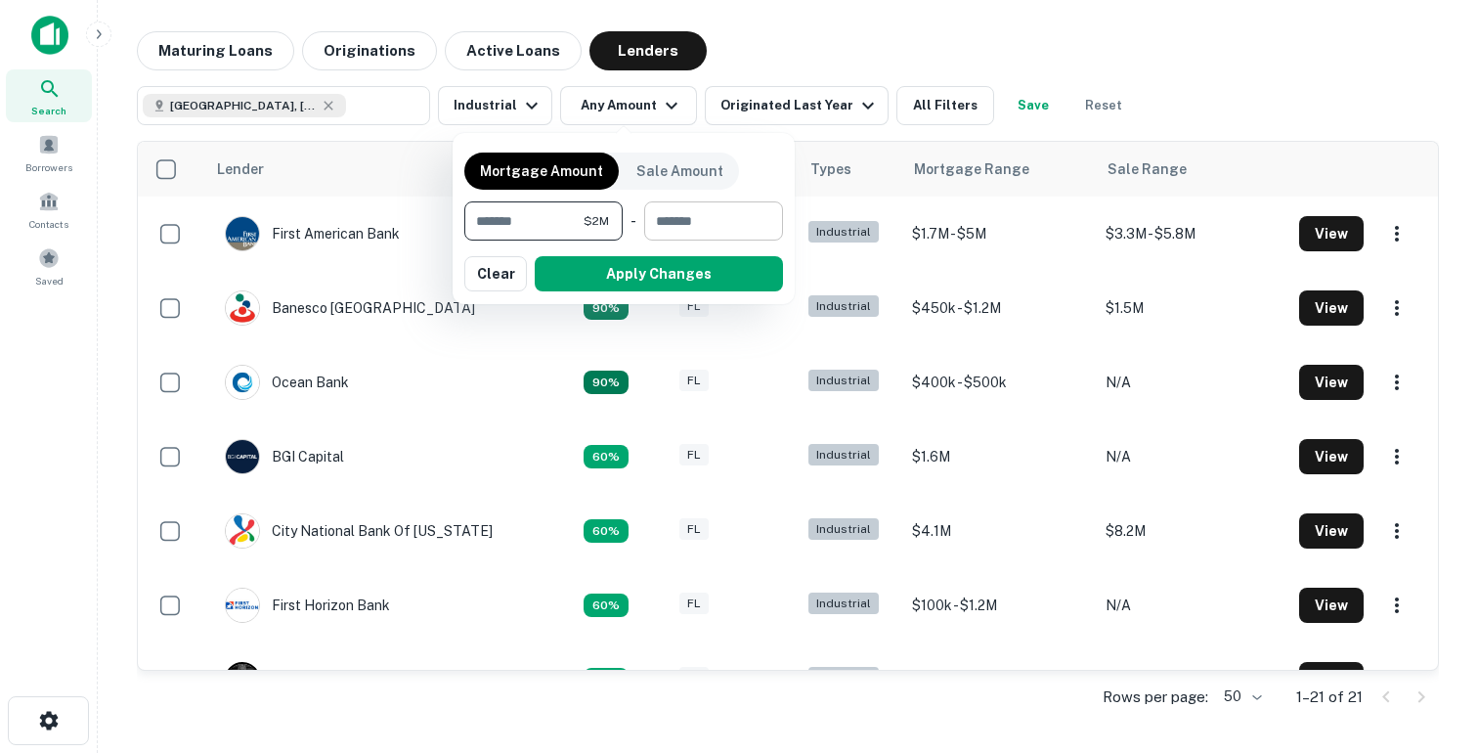
type input "*******"
click at [688, 214] on input "number" at bounding box center [706, 220] width 125 height 39
type input "********"
click at [642, 272] on button "Apply Changes" at bounding box center [659, 273] width 248 height 35
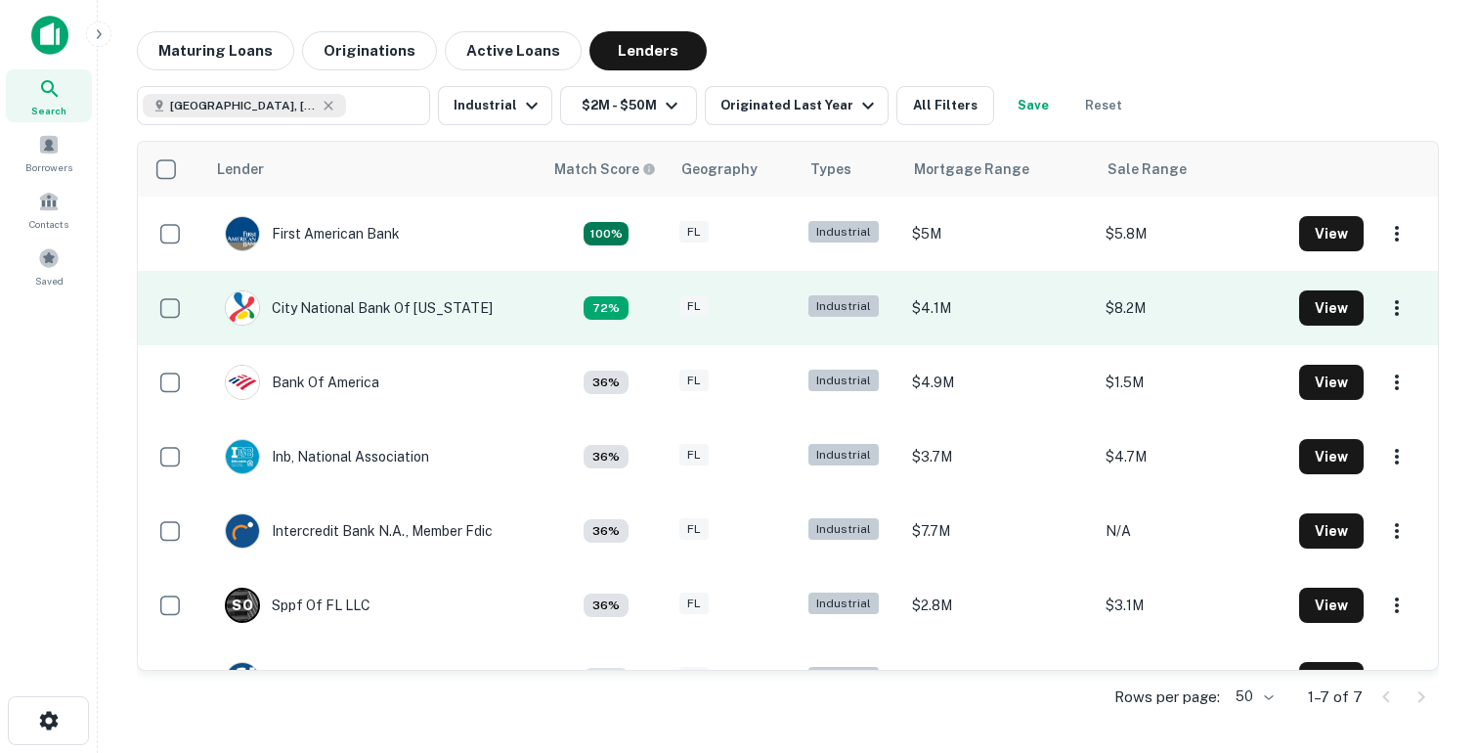
click at [498, 305] on td "City National Bank Of Florida" at bounding box center [374, 308] width 338 height 74
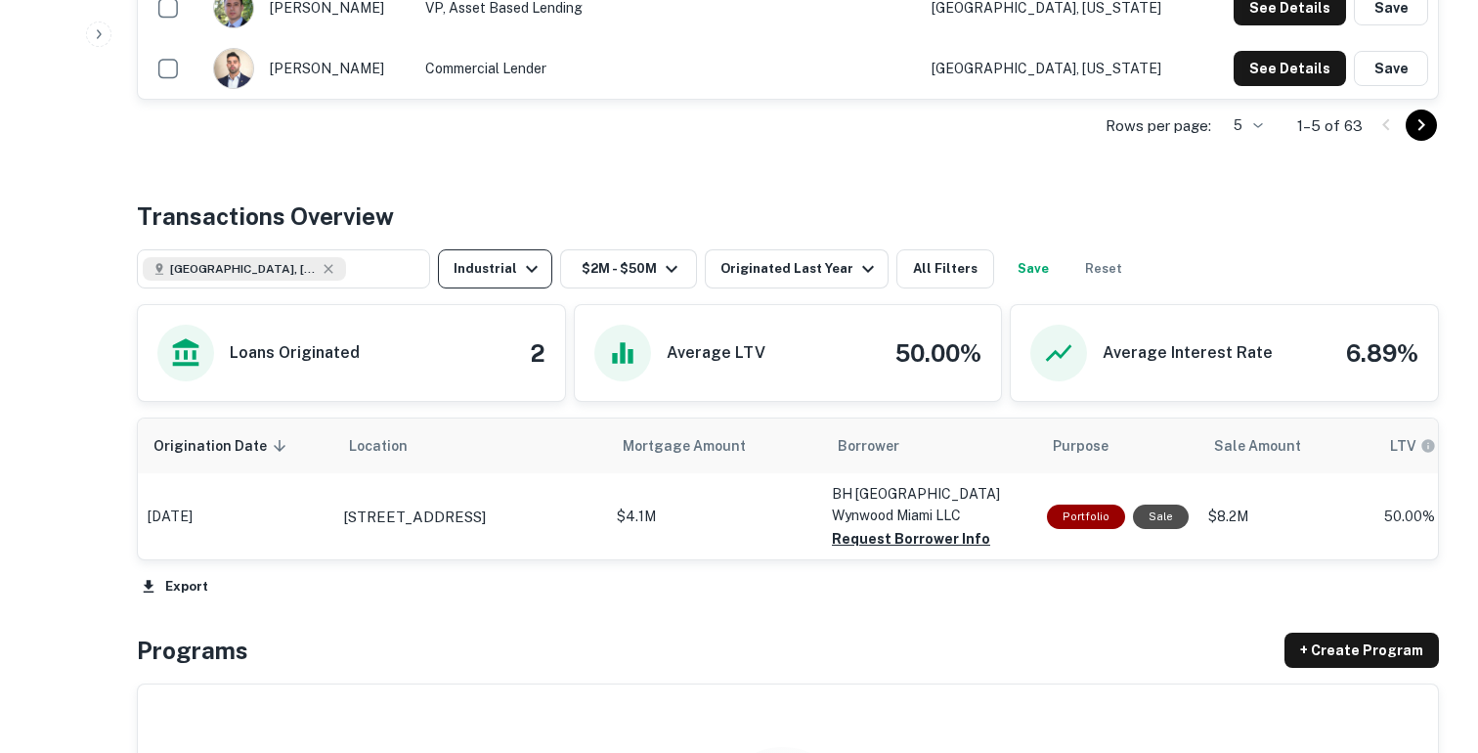
click at [524, 272] on icon "button" at bounding box center [531, 268] width 23 height 23
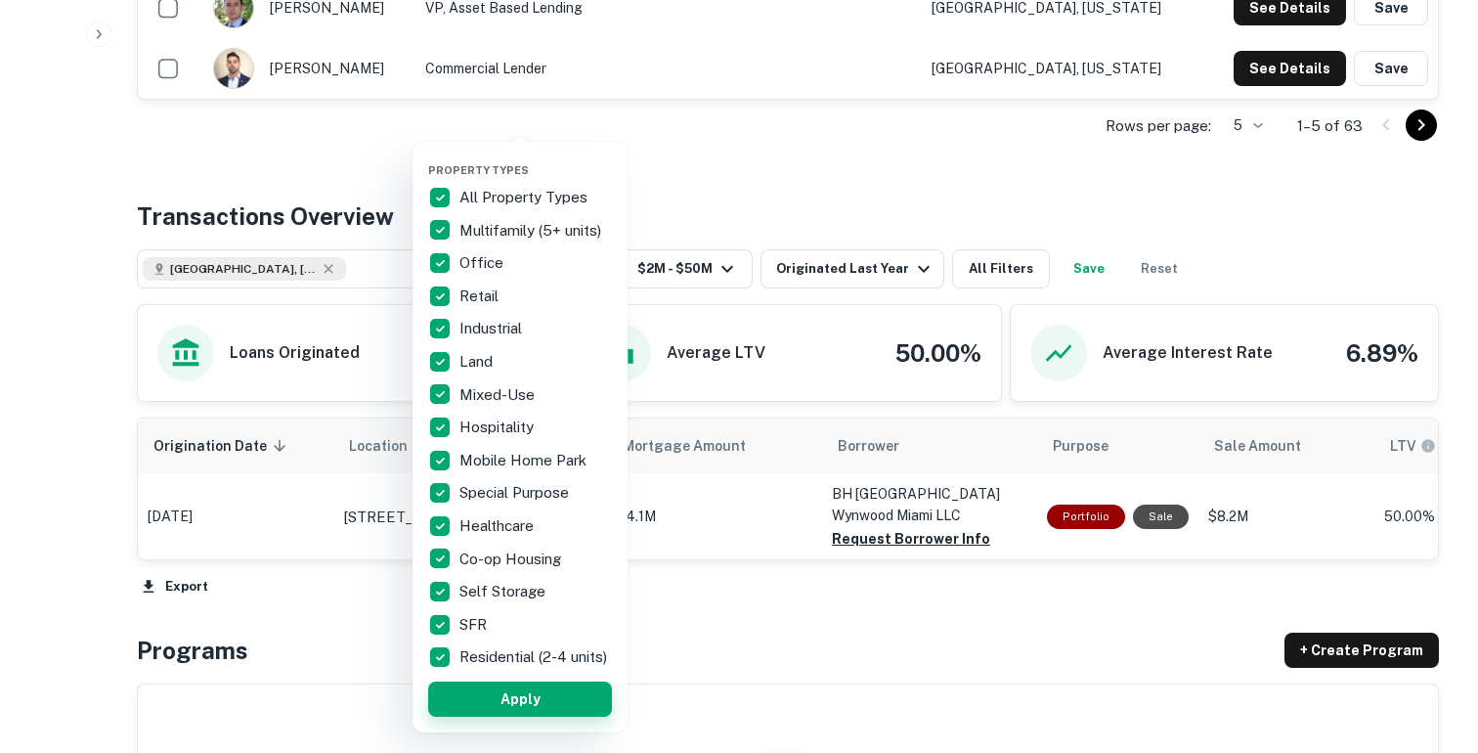
click at [448, 712] on button "Apply" at bounding box center [520, 698] width 184 height 35
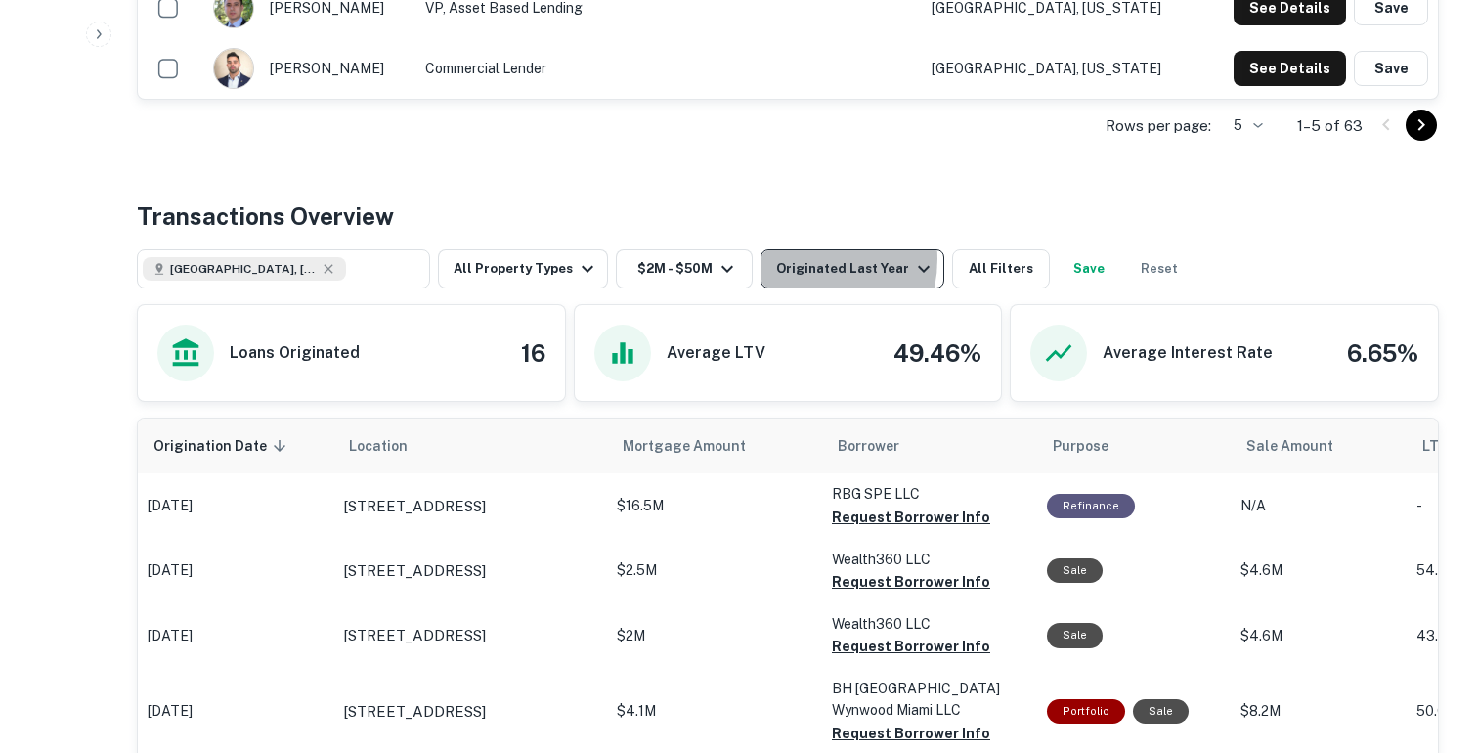
click at [796, 259] on div "Originated Last Year" at bounding box center [855, 268] width 159 height 23
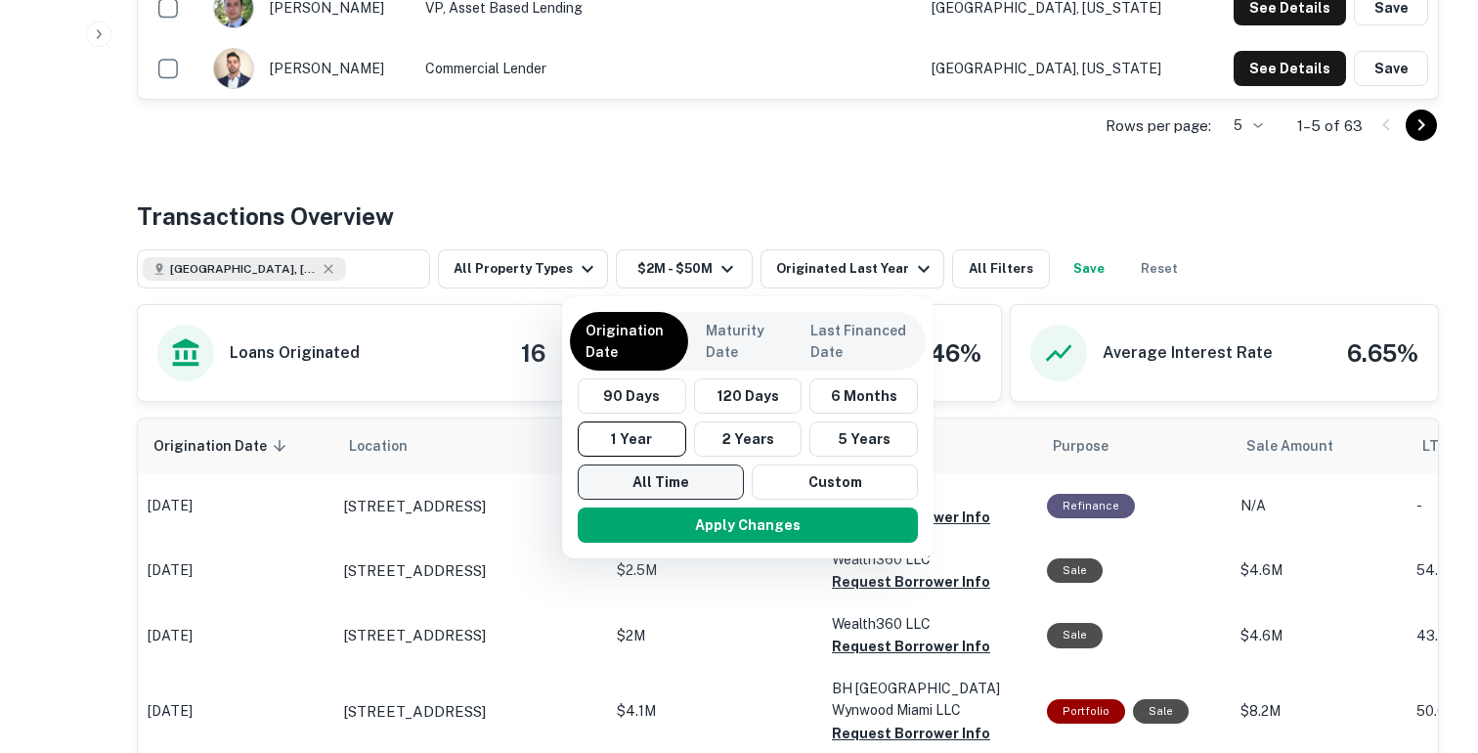
click at [664, 471] on button "All Time" at bounding box center [661, 481] width 166 height 35
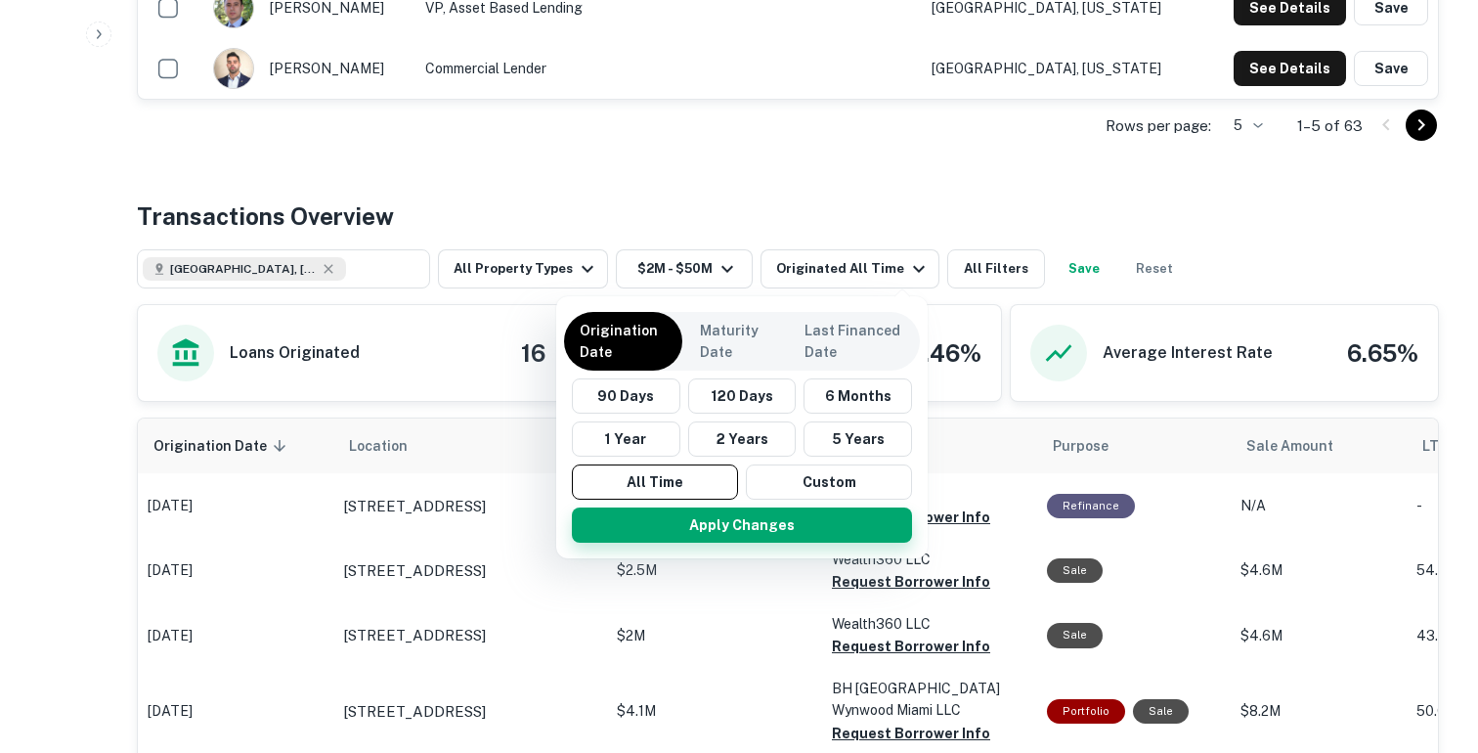
click at [675, 531] on button "Apply Changes" at bounding box center [742, 524] width 340 height 35
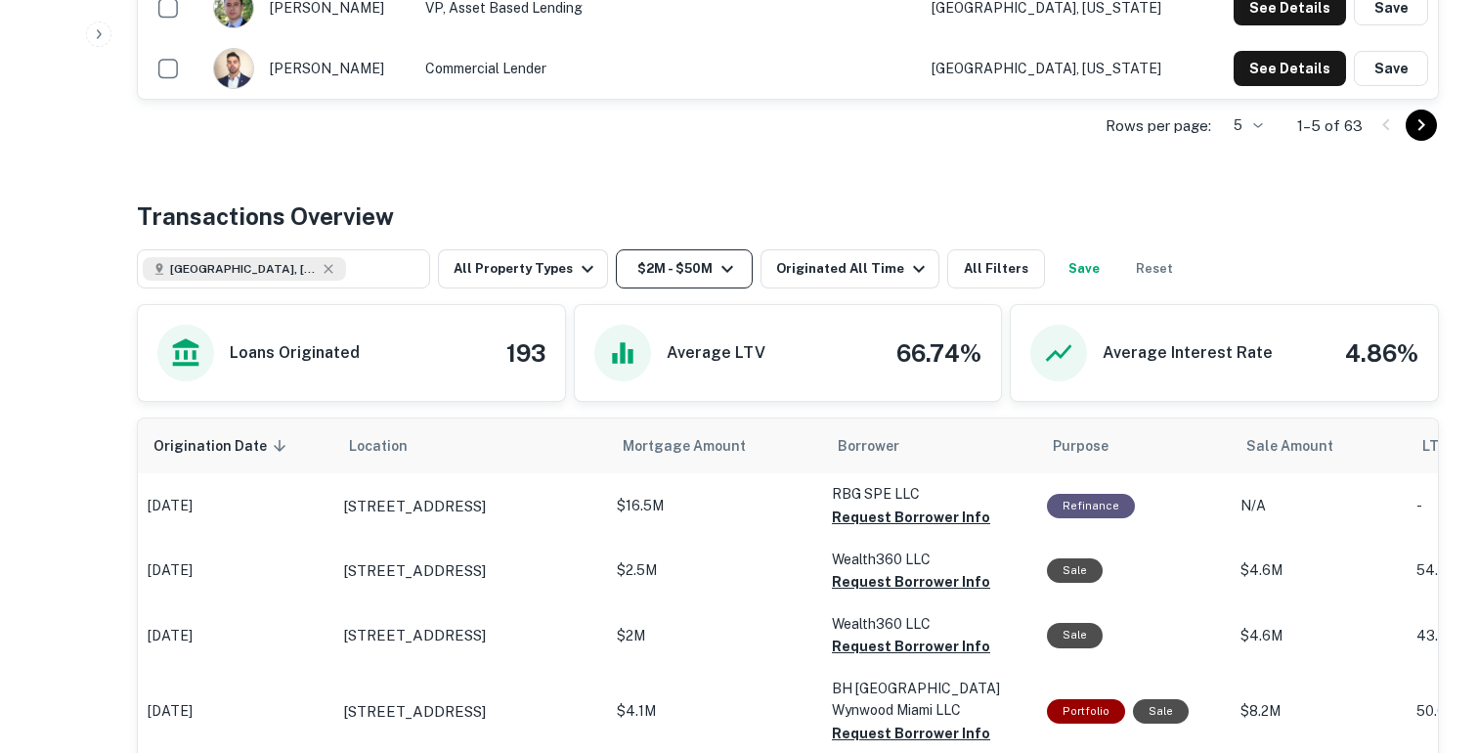
click at [679, 273] on button "$2M - $50M" at bounding box center [684, 268] width 137 height 39
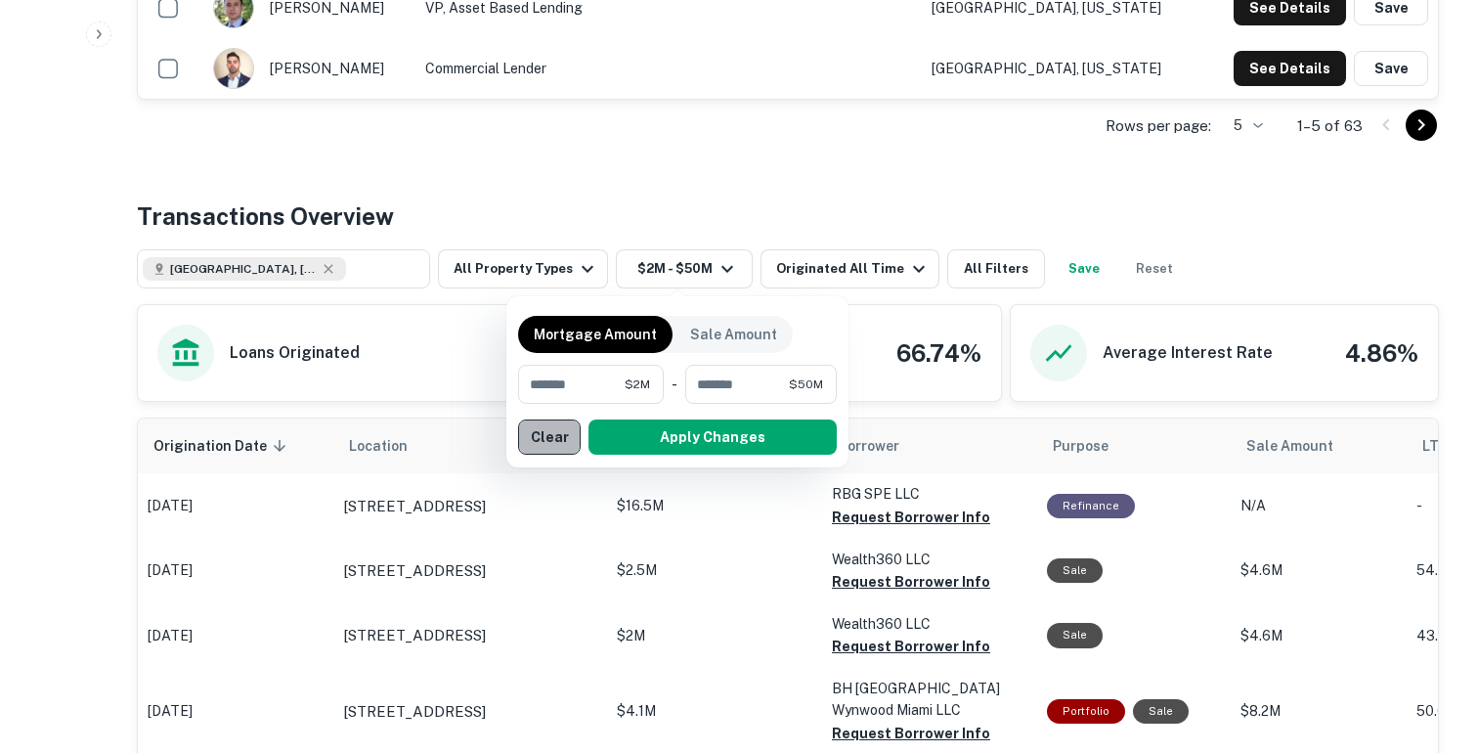
click at [567, 435] on button "Clear" at bounding box center [549, 436] width 63 height 35
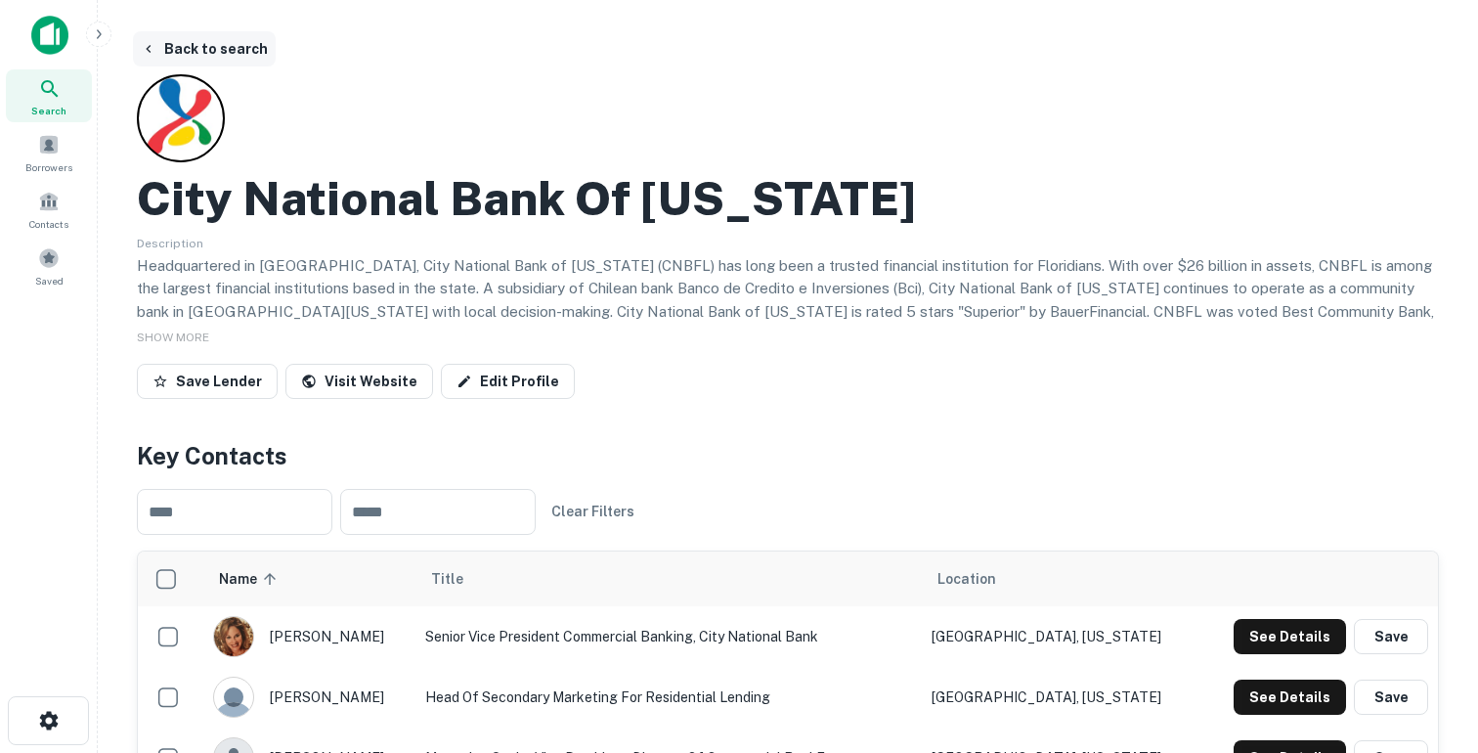
click at [205, 53] on button "Back to search" at bounding box center [204, 48] width 143 height 35
click at [169, 55] on button "Back to search" at bounding box center [204, 48] width 143 height 35
click at [169, 56] on button "Back to search" at bounding box center [204, 48] width 143 height 35
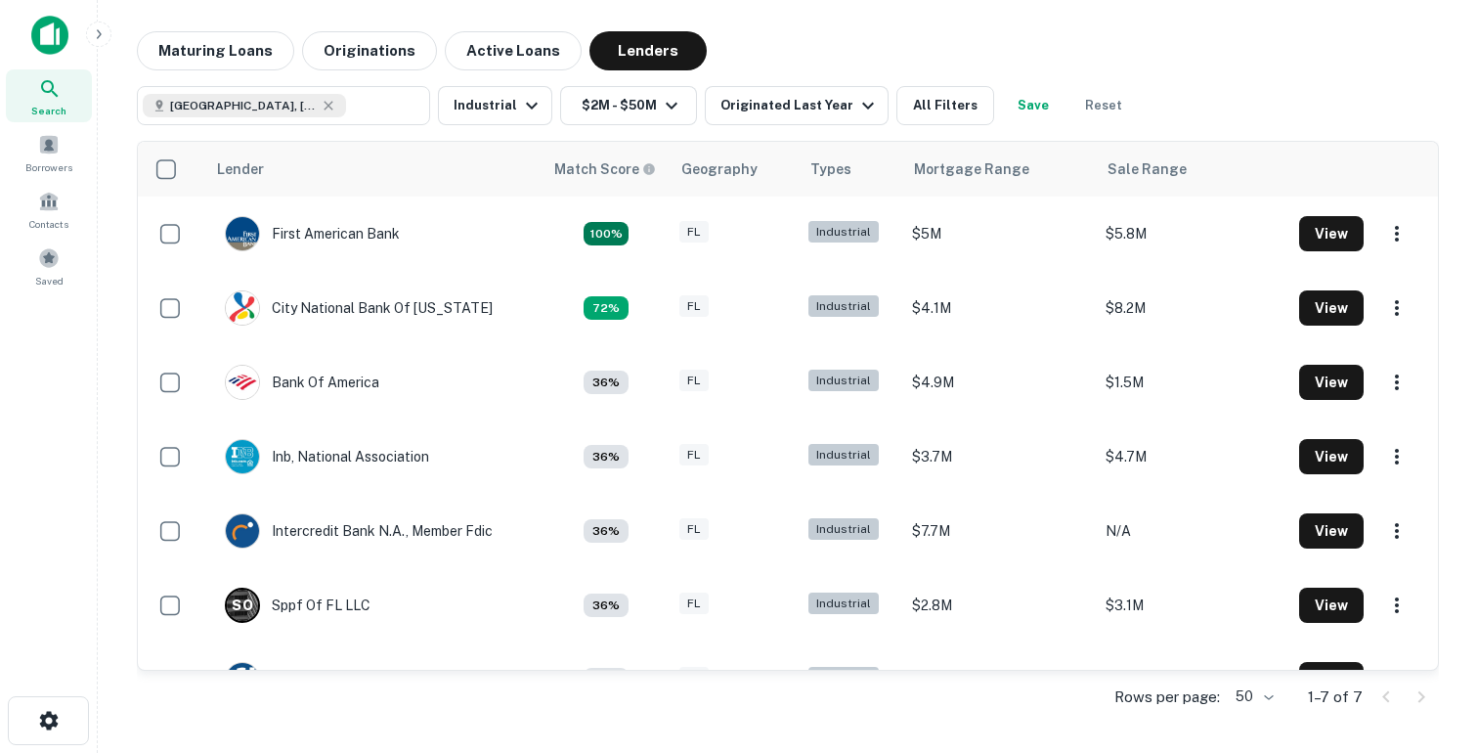
click at [58, 30] on img at bounding box center [49, 35] width 37 height 39
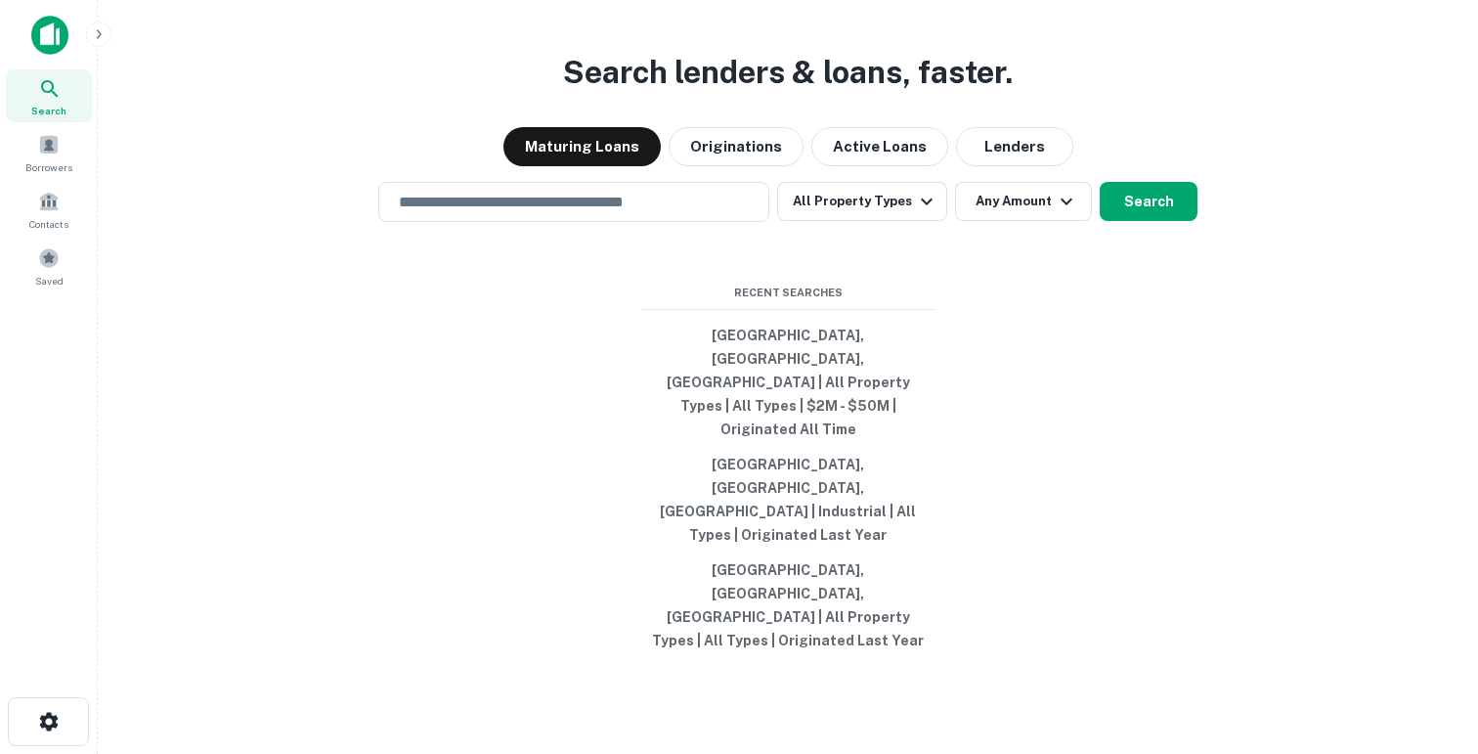
click at [102, 35] on icon "button" at bounding box center [99, 34] width 16 height 16
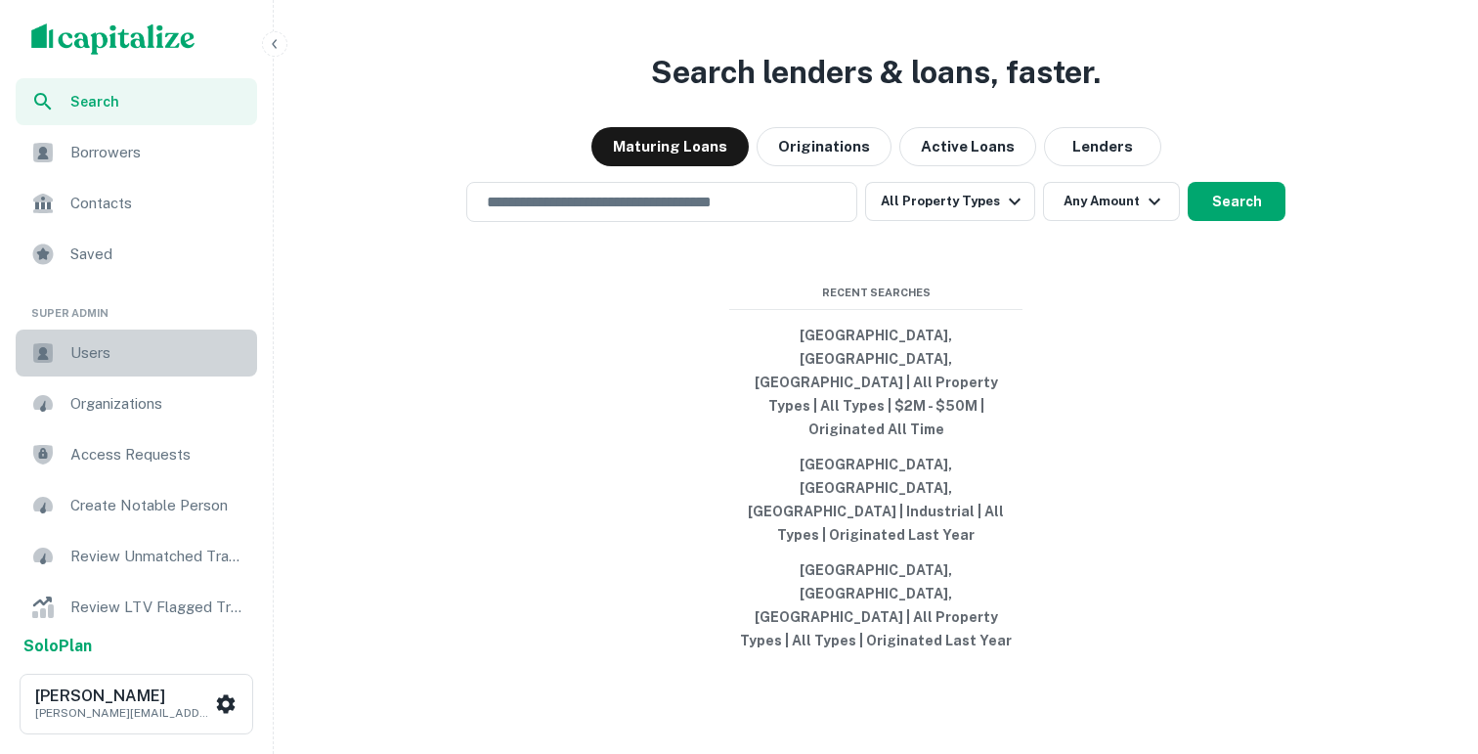
click at [153, 357] on span "Users" at bounding box center [157, 352] width 175 height 23
